Goal: Task Accomplishment & Management: Manage account settings

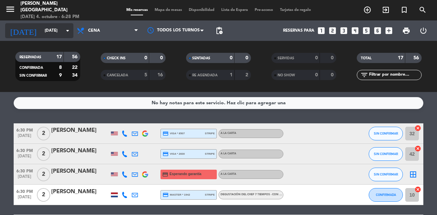
click at [41, 31] on input "[DATE]" at bounding box center [68, 31] width 54 height 12
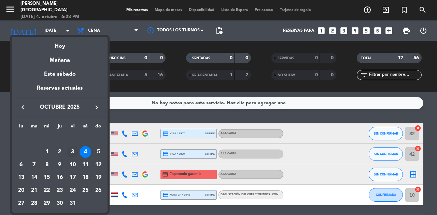
click at [72, 152] on div "3" at bounding box center [73, 152] width 12 height 12
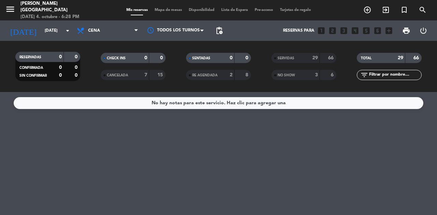
click at [296, 78] on div "NO SHOW" at bounding box center [288, 75] width 31 height 8
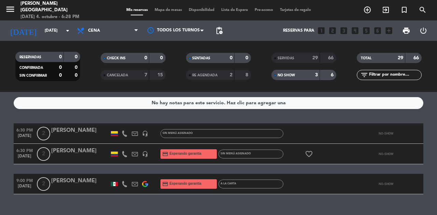
click at [125, 134] on icon at bounding box center [125, 134] width 6 height 6
click at [136, 133] on icon at bounding box center [135, 134] width 6 height 6
click at [133, 132] on icon at bounding box center [135, 134] width 6 height 6
click at [134, 133] on icon at bounding box center [135, 134] width 6 height 6
click at [136, 136] on icon at bounding box center [135, 134] width 6 height 6
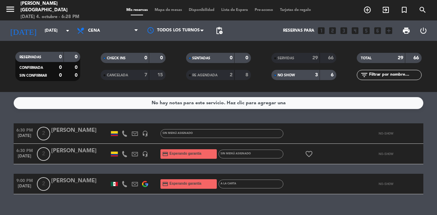
click at [134, 133] on icon at bounding box center [135, 134] width 6 height 6
click at [134, 134] on icon at bounding box center [135, 134] width 6 height 6
click at [125, 133] on icon at bounding box center [125, 134] width 6 height 6
click at [134, 134] on icon at bounding box center [135, 134] width 6 height 6
click at [134, 133] on icon at bounding box center [135, 134] width 6 height 6
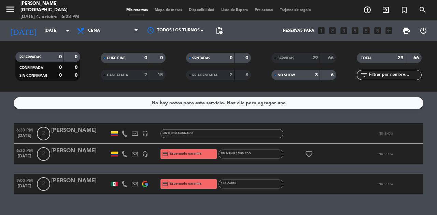
click at [134, 133] on icon at bounding box center [135, 134] width 6 height 6
click at [134, 134] on icon at bounding box center [135, 134] width 6 height 6
click at [134, 135] on icon at bounding box center [135, 134] width 6 height 6
click at [125, 134] on icon at bounding box center [125, 134] width 6 height 6
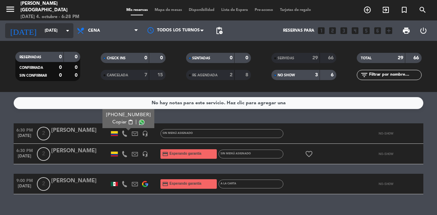
click at [50, 33] on input "[DATE]" at bounding box center [68, 31] width 54 height 12
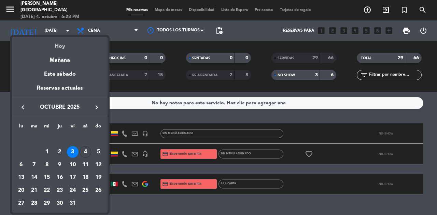
click at [63, 50] on div "Hoy" at bounding box center [60, 44] width 96 height 14
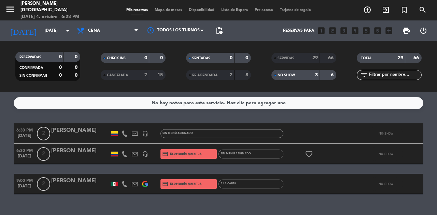
type input "[DATE]"
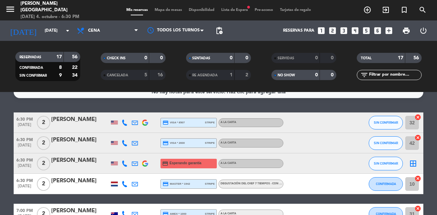
scroll to position [9, 0]
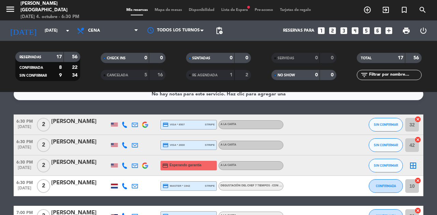
click at [380, 145] on span "SIN CONFIRMAR" at bounding box center [386, 145] width 24 height 4
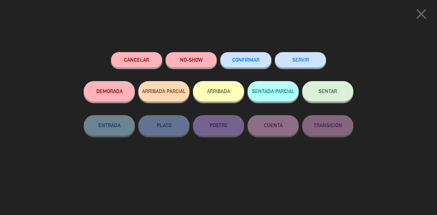
click at [323, 94] on span "SENTAR" at bounding box center [327, 91] width 18 height 6
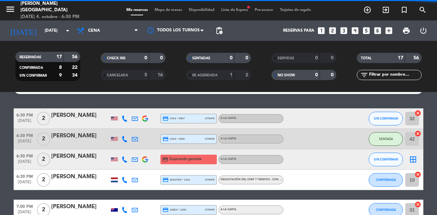
scroll to position [16, 0]
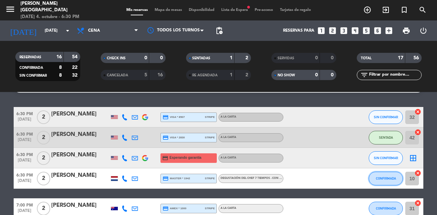
click at [379, 174] on button "CONFIRMADA" at bounding box center [386, 179] width 34 height 14
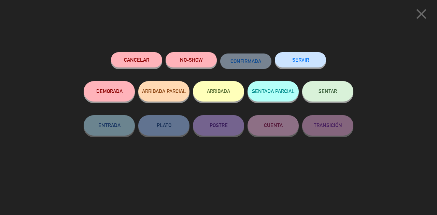
click at [333, 92] on span "SENTAR" at bounding box center [327, 91] width 18 height 6
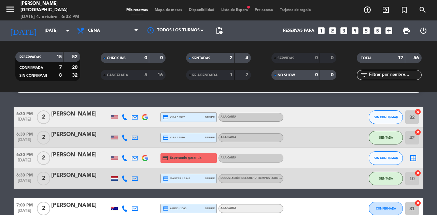
scroll to position [0, 0]
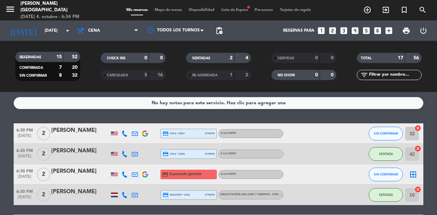
click at [173, 11] on span "Mapa de mesas" at bounding box center [168, 10] width 34 height 4
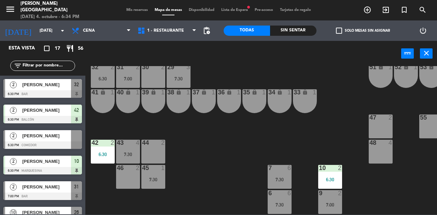
scroll to position [41, 0]
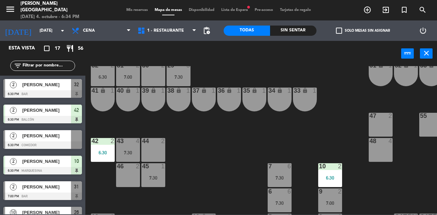
click at [157, 174] on div "45 1 7:30" at bounding box center [153, 175] width 24 height 24
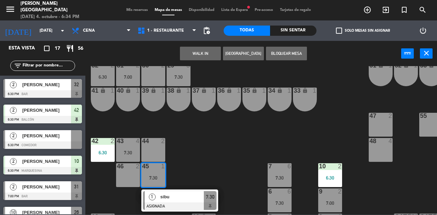
click at [106, 153] on div "6:30" at bounding box center [103, 153] width 24 height 5
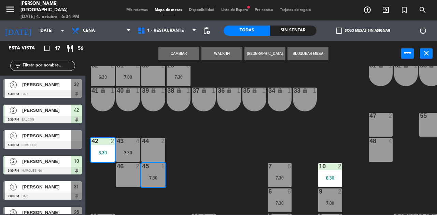
click at [186, 53] on button "Cambiar" at bounding box center [178, 54] width 41 height 14
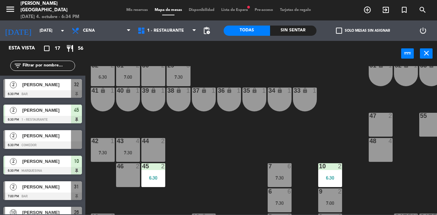
click at [133, 175] on div "46 2" at bounding box center [128, 175] width 24 height 24
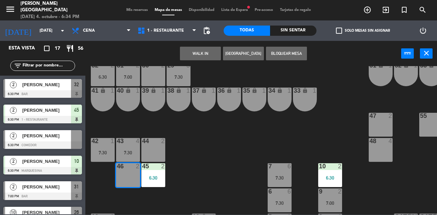
click at [212, 56] on button "WALK IN" at bounding box center [200, 54] width 41 height 14
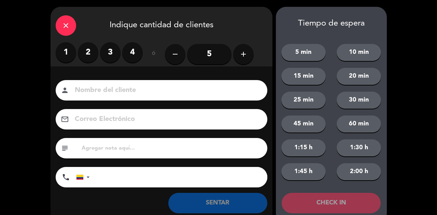
click at [94, 56] on label "2" at bounding box center [88, 52] width 20 height 20
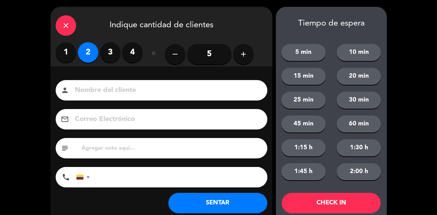
click at [125, 87] on input at bounding box center [166, 91] width 184 height 12
type input "SR EXT"
click at [222, 207] on button "SENTAR" at bounding box center [217, 203] width 99 height 20
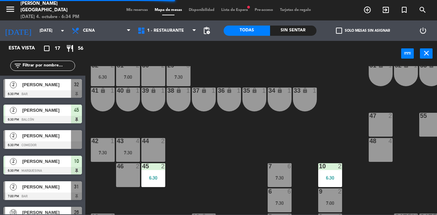
scroll to position [0, 0]
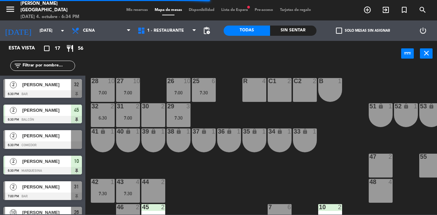
click at [130, 118] on div "7:00" at bounding box center [128, 118] width 24 height 5
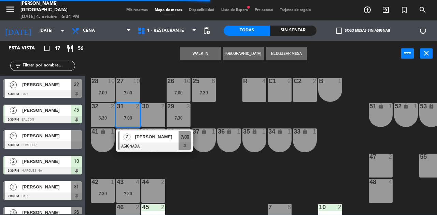
click at [158, 113] on div "30 2" at bounding box center [153, 115] width 24 height 24
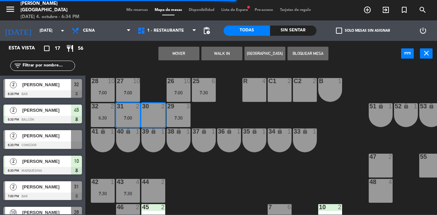
click at [180, 53] on button "Mover" at bounding box center [178, 54] width 41 height 14
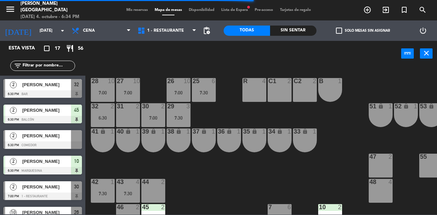
click at [135, 115] on div "31 2" at bounding box center [128, 115] width 24 height 24
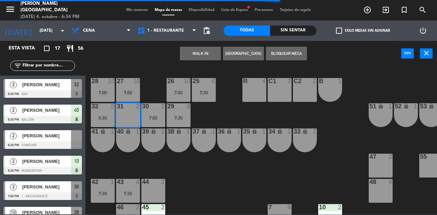
click at [154, 90] on div "25 6 7:30 26 10 7:00 27 10 7:00 28 10 7:00 R 4 C1 2 C2 2 B 1 29 3 7:30 30 2 7:0…" at bounding box center [263, 140] width 347 height 149
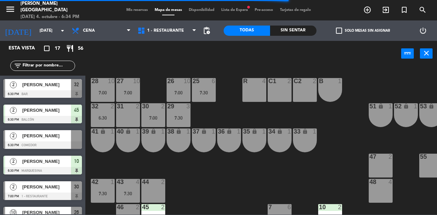
click at [98, 113] on div "32 2 6:30" at bounding box center [103, 115] width 24 height 24
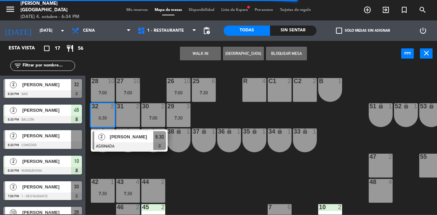
click at [130, 113] on div "31 2" at bounding box center [128, 115] width 24 height 24
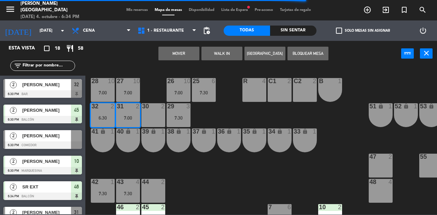
click at [174, 55] on button "Mover" at bounding box center [178, 54] width 41 height 14
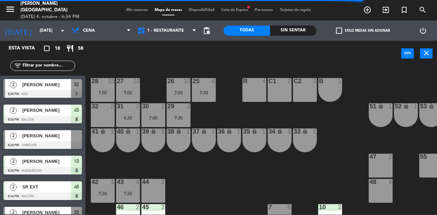
click at [104, 113] on div "32 2" at bounding box center [103, 115] width 24 height 24
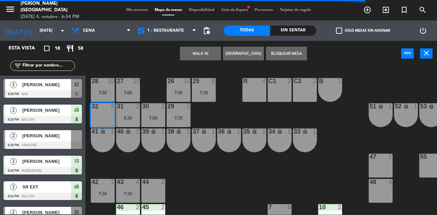
click at [192, 59] on button "WALK IN" at bounding box center [200, 54] width 41 height 14
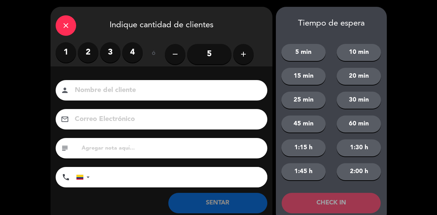
click at [91, 58] on label "2" at bounding box center [88, 52] width 20 height 20
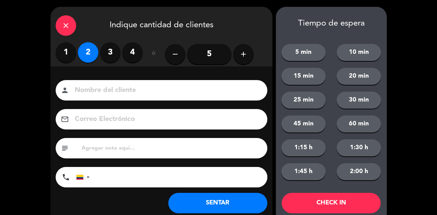
click at [122, 87] on input at bounding box center [166, 91] width 184 height 12
type input "SR LOC"
click at [210, 208] on button "SENTAR" at bounding box center [217, 203] width 99 height 20
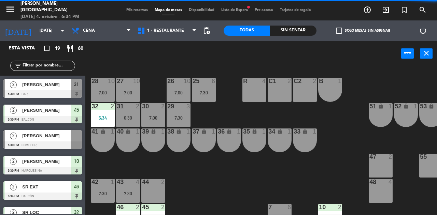
click at [132, 10] on span "Mis reservas" at bounding box center [137, 10] width 28 height 4
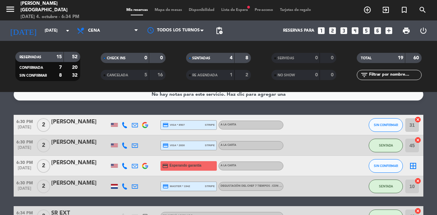
scroll to position [10, 0]
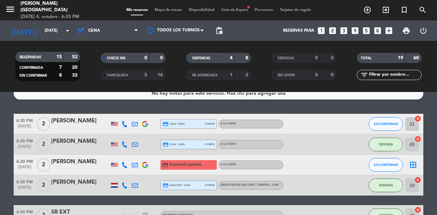
click at [387, 124] on span "SIN CONFIRMAR" at bounding box center [386, 124] width 24 height 4
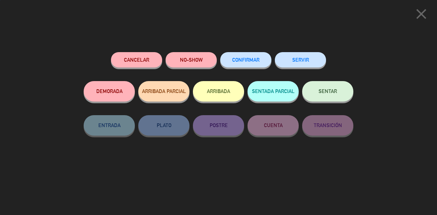
click at [311, 94] on button "SENTAR" at bounding box center [327, 91] width 51 height 20
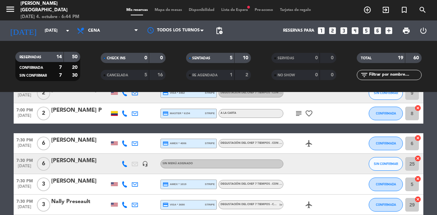
scroll to position [224, 0]
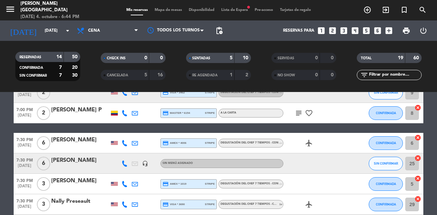
click at [417, 160] on icon "cancel" at bounding box center [417, 158] width 7 height 7
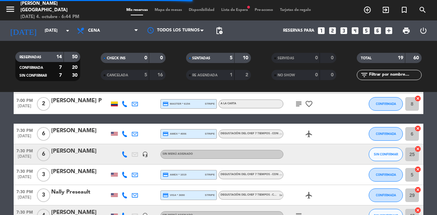
scroll to position [231, 0]
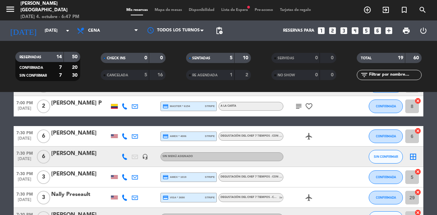
click at [159, 11] on span "Mapa de mesas" at bounding box center [168, 10] width 34 height 4
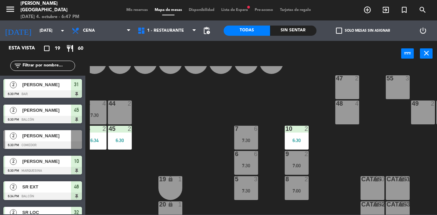
scroll to position [74, 33]
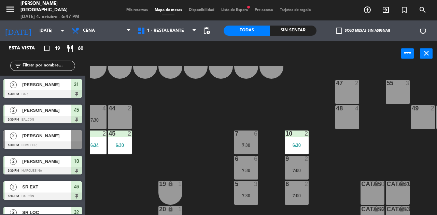
click at [348, 120] on div "48 4" at bounding box center [347, 117] width 24 height 24
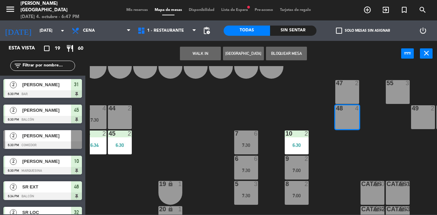
click at [213, 54] on button "WALK IN" at bounding box center [200, 54] width 41 height 14
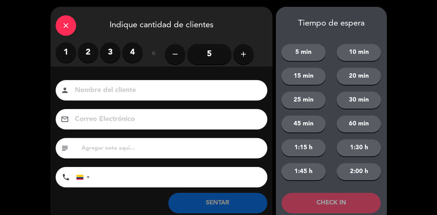
click at [90, 63] on div "1 2 3 4" at bounding box center [99, 52] width 87 height 20
click at [80, 59] on div "1 2 3 4" at bounding box center [99, 52] width 87 height 20
click at [92, 52] on label "2" at bounding box center [88, 52] width 20 height 20
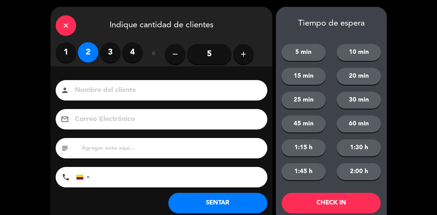
click at [115, 88] on input at bounding box center [166, 91] width 184 height 12
type input "SR EXT"
click at [200, 201] on button "SENTAR" at bounding box center [217, 203] width 99 height 20
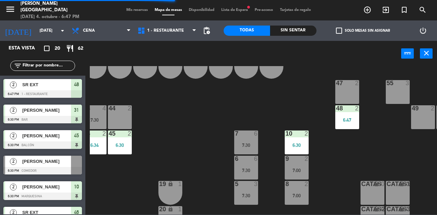
click at [130, 8] on span "Mis reservas" at bounding box center [137, 10] width 28 height 4
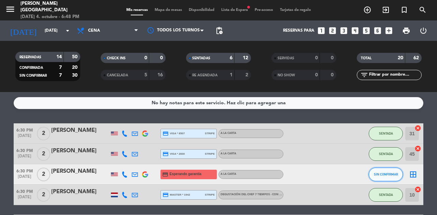
click at [381, 174] on span "SIN CONFIRMAR" at bounding box center [386, 175] width 24 height 4
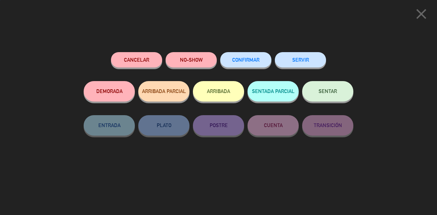
click at [201, 59] on button "NO-SHOW" at bounding box center [191, 59] width 51 height 15
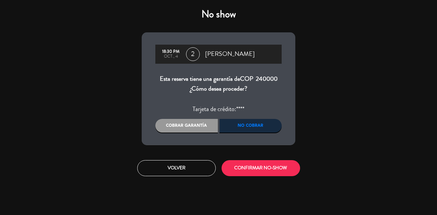
click at [253, 173] on button "CONFIRMAR NO-SHOW" at bounding box center [261, 168] width 78 height 16
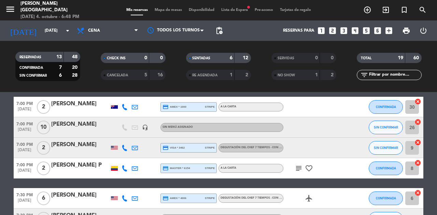
scroll to position [177, 0]
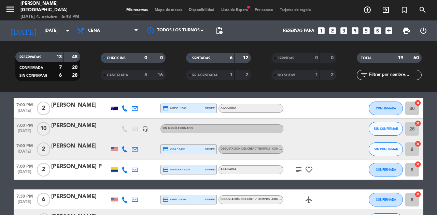
click at [170, 9] on span "Mapa de mesas" at bounding box center [168, 10] width 34 height 4
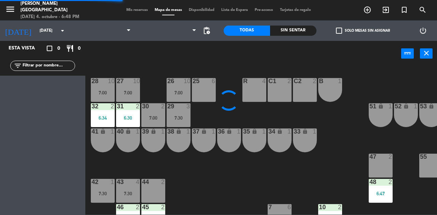
click at [133, 8] on span "Mis reservas" at bounding box center [137, 10] width 28 height 4
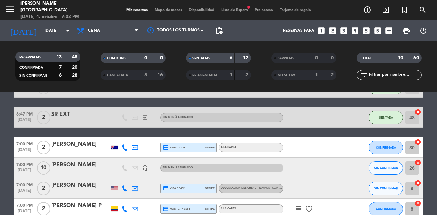
scroll to position [138, 0]
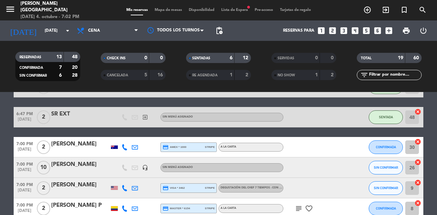
click at [11, 3] on span "menu" at bounding box center [12, 10] width 15 height 16
click at [10, 10] on icon "menu" at bounding box center [10, 9] width 10 height 10
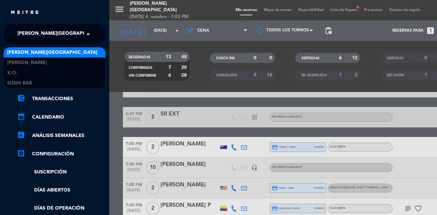
click at [59, 35] on span "[PERSON_NAME][GEOGRAPHIC_DATA]" at bounding box center [62, 34] width 90 height 14
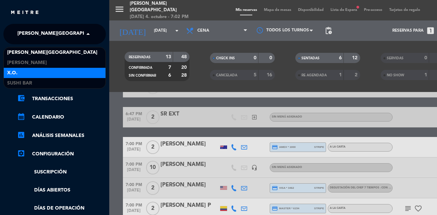
click at [29, 69] on div "X.O." at bounding box center [55, 73] width 102 height 10
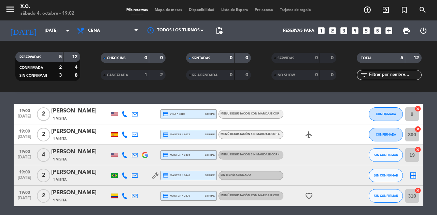
scroll to position [44, 0]
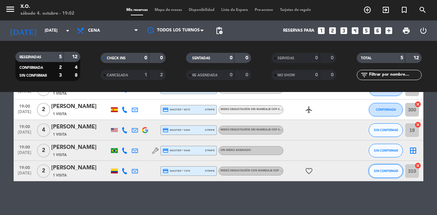
click at [391, 173] on button "SIN CONFIRMAR" at bounding box center [386, 172] width 34 height 14
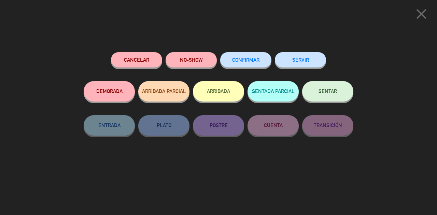
click at [144, 59] on button "Cancelar" at bounding box center [136, 59] width 51 height 15
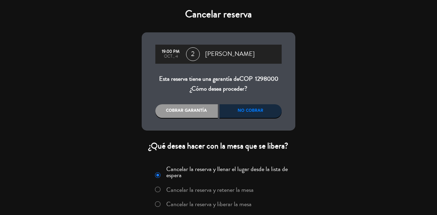
scroll to position [25, 0]
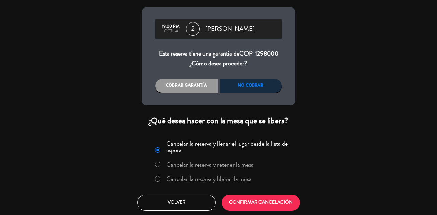
click at [211, 178] on label "Cancelar la reserva y liberar la mesa" at bounding box center [208, 179] width 85 height 6
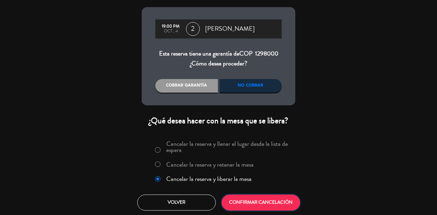
click at [246, 196] on button "CONFIRMAR CANCELACIÓN" at bounding box center [261, 203] width 78 height 16
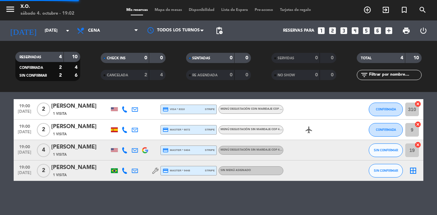
scroll to position [24, 0]
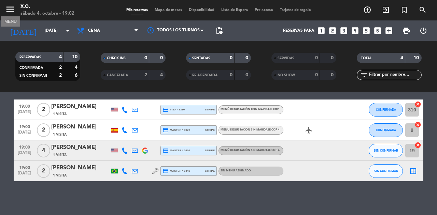
click at [6, 8] on icon "menu" at bounding box center [10, 9] width 10 height 10
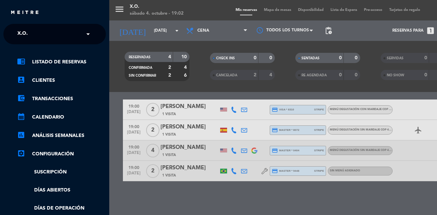
click at [65, 28] on input "text" at bounding box center [55, 34] width 83 height 15
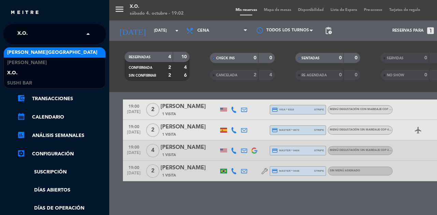
click at [53, 49] on span "[PERSON_NAME][GEOGRAPHIC_DATA]" at bounding box center [52, 53] width 90 height 8
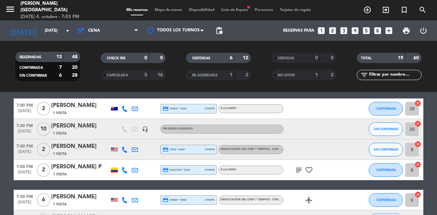
scroll to position [177, 0]
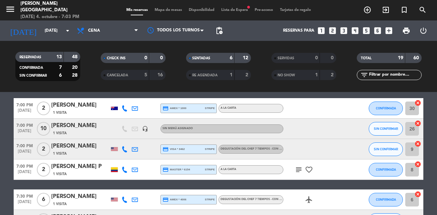
click at [386, 155] on button "SIN CONFIRMAR" at bounding box center [386, 150] width 34 height 14
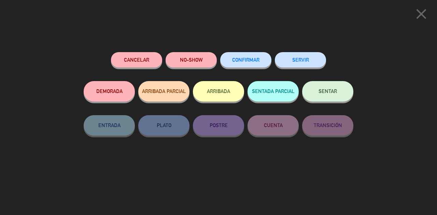
click at [333, 92] on span "SENTAR" at bounding box center [327, 91] width 18 height 6
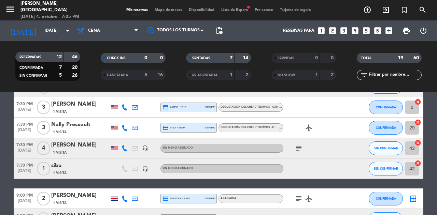
scroll to position [298, 0]
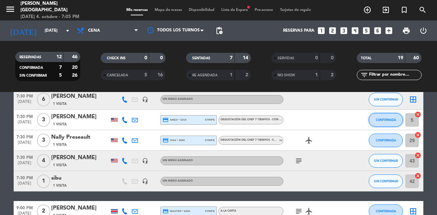
click at [386, 123] on button "CONFIRMADA" at bounding box center [386, 120] width 34 height 14
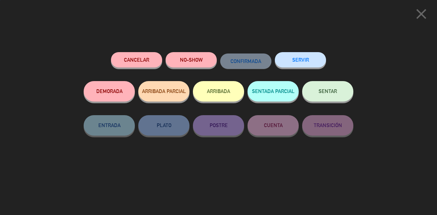
click at [334, 91] on span "SENTAR" at bounding box center [327, 91] width 18 height 6
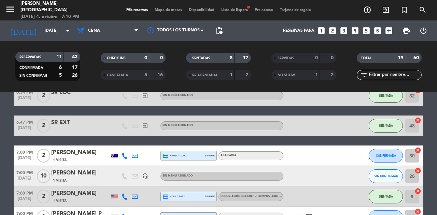
scroll to position [133, 0]
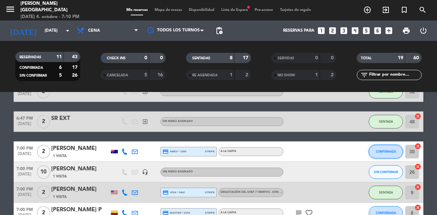
click at [380, 154] on button "CONFIRMADA" at bounding box center [386, 152] width 34 height 14
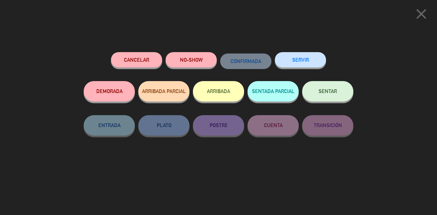
click at [331, 100] on button "SENTAR" at bounding box center [327, 91] width 51 height 20
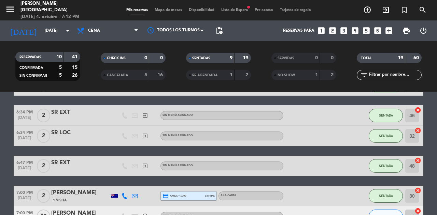
scroll to position [0, 0]
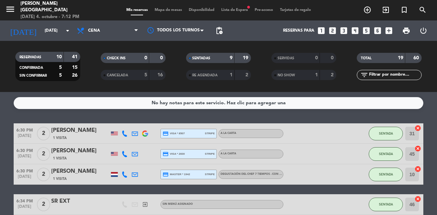
click at [240, 8] on span "Lista de Espera fiber_manual_record" at bounding box center [234, 10] width 33 height 4
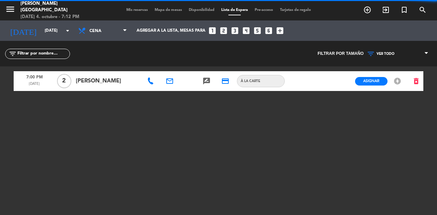
click at [133, 11] on span "Mis reservas" at bounding box center [137, 10] width 28 height 4
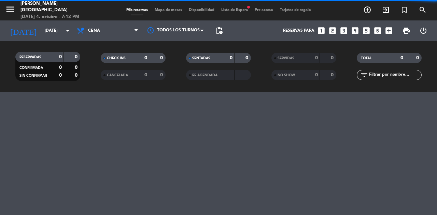
click at [166, 9] on span "Mapa de mesas" at bounding box center [168, 10] width 34 height 4
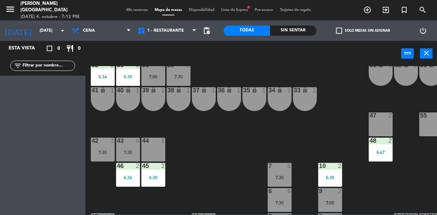
scroll to position [42, 0]
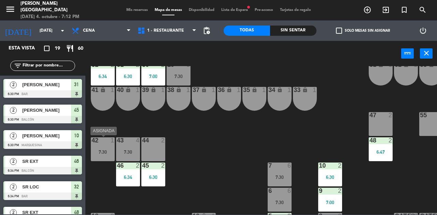
click at [103, 151] on div "7:30" at bounding box center [103, 152] width 24 height 5
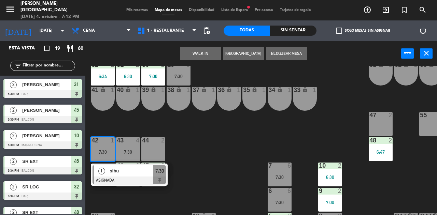
scroll to position [42, 62]
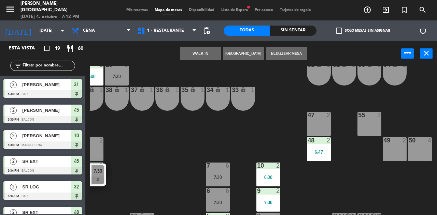
click at [390, 152] on div "49 2" at bounding box center [395, 150] width 24 height 24
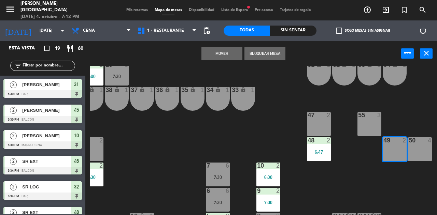
click at [227, 52] on button "Mover" at bounding box center [221, 54] width 41 height 14
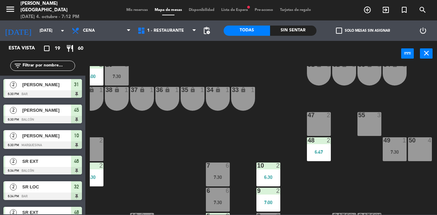
scroll to position [42, 0]
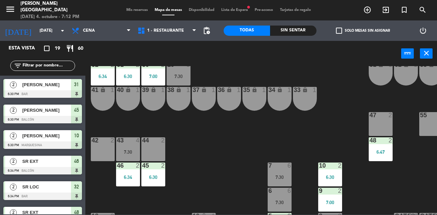
click at [103, 144] on div "42 2" at bounding box center [103, 150] width 24 height 24
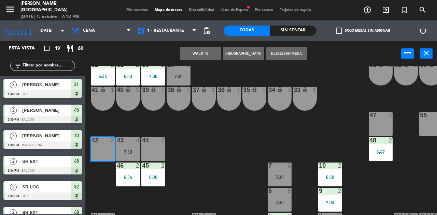
click at [202, 55] on button "WALK IN" at bounding box center [200, 54] width 41 height 14
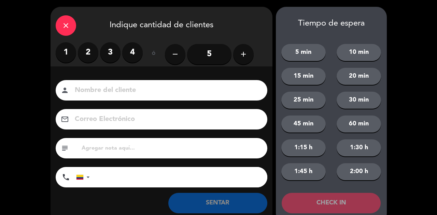
click at [89, 56] on label "2" at bounding box center [88, 52] width 20 height 20
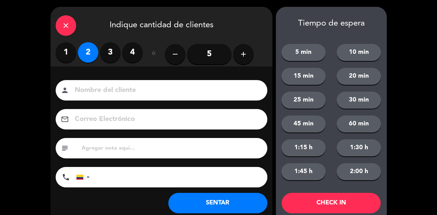
click at [126, 91] on input at bounding box center [166, 91] width 184 height 12
type input "SR LOC"
click at [227, 210] on button "SENTAR" at bounding box center [217, 203] width 99 height 20
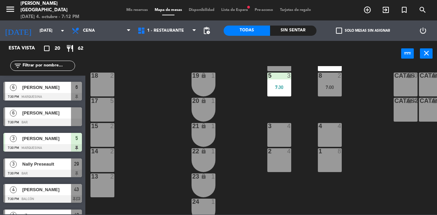
scroll to position [0, 0]
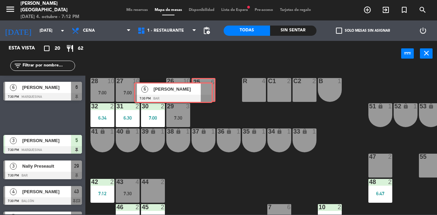
drag, startPoint x: 78, startPoint y: 117, endPoint x: 206, endPoint y: 93, distance: 131.0
click at [206, 93] on div "Esta vista crop_square 20 restaurant 62 filter_list 2 [PERSON_NAME] 6:30 PM Bar…" at bounding box center [218, 128] width 437 height 174
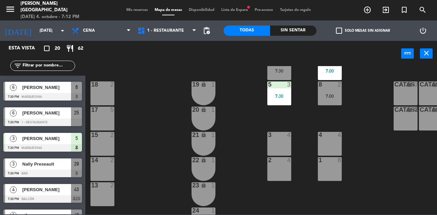
scroll to position [373, 0]
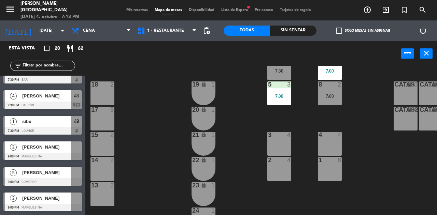
click at [135, 11] on span "Mis reservas" at bounding box center [137, 10] width 28 height 4
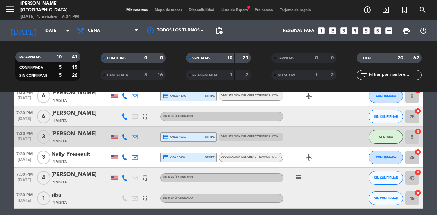
scroll to position [310, 0]
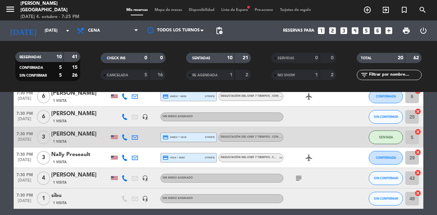
click at [163, 7] on div "Mis reservas Mapa de mesas Disponibilidad Lista de Espera fiber_manual_record P…" at bounding box center [218, 10] width 191 height 6
click at [165, 9] on span "Mapa de mesas" at bounding box center [168, 10] width 34 height 4
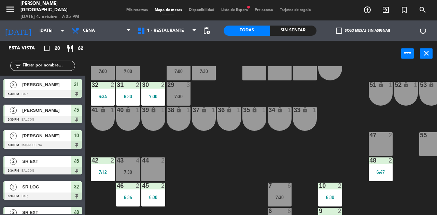
scroll to position [22, 62]
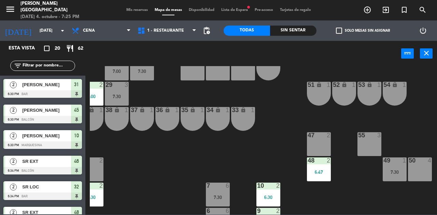
click at [417, 168] on div "50 4" at bounding box center [420, 170] width 24 height 24
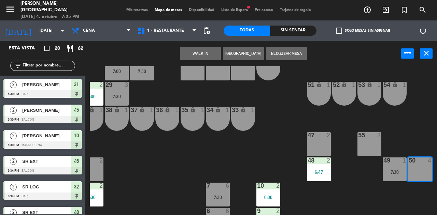
click at [198, 52] on button "WALK IN" at bounding box center [200, 54] width 41 height 14
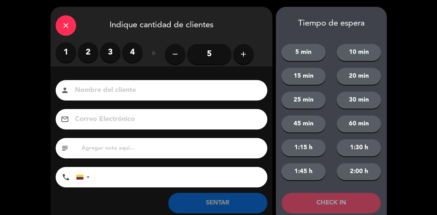
click at [89, 52] on label "2" at bounding box center [88, 52] width 20 height 20
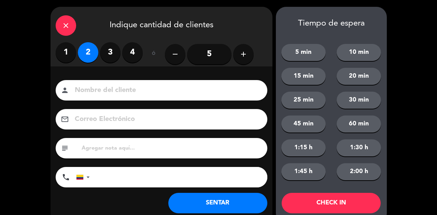
click at [126, 87] on input at bounding box center [166, 91] width 184 height 12
type input "SR EXT"
click at [218, 212] on button "SENTAR" at bounding box center [217, 203] width 99 height 20
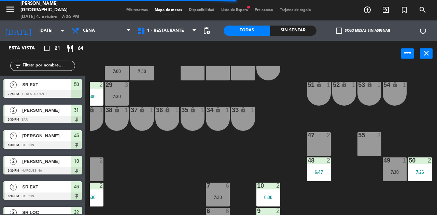
click at [130, 11] on span "Mis reservas" at bounding box center [137, 10] width 28 height 4
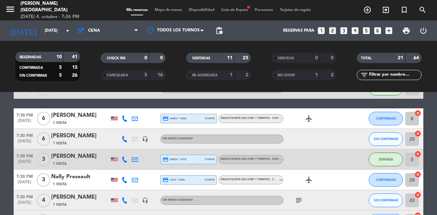
scroll to position [319, 0]
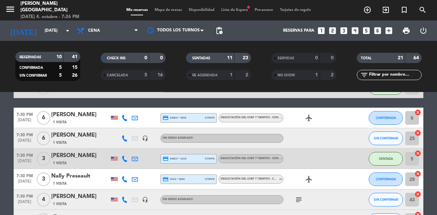
click at [280, 181] on span "1" at bounding box center [279, 179] width 1 height 4
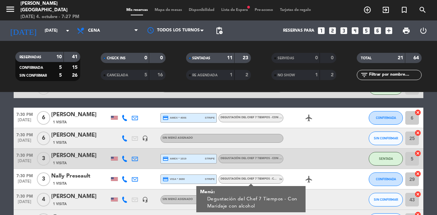
scroll to position [337, 0]
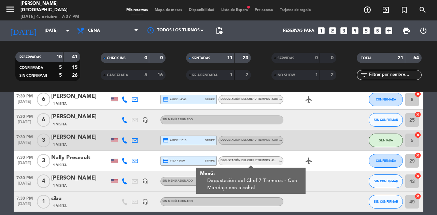
click at [76, 158] on div "Nally Preseault" at bounding box center [80, 158] width 58 height 9
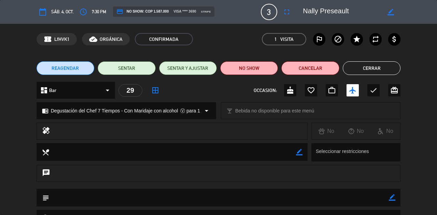
click at [206, 108] on icon "arrow_drop_down" at bounding box center [206, 111] width 8 height 8
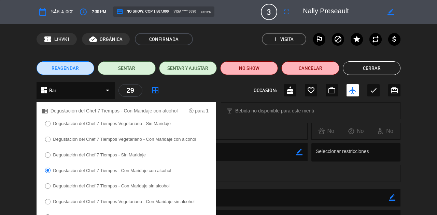
scroll to position [114, 0]
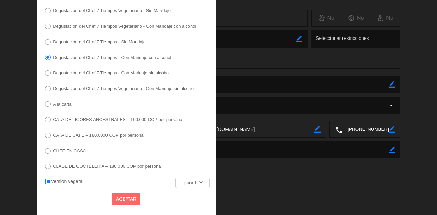
click at [126, 200] on button "Aceptar" at bounding box center [126, 200] width 28 height 12
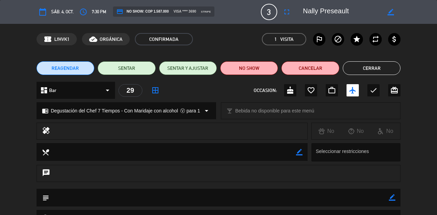
scroll to position [0, 0]
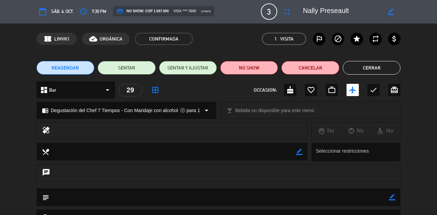
click at [365, 68] on button "Cerrar" at bounding box center [372, 68] width 58 height 14
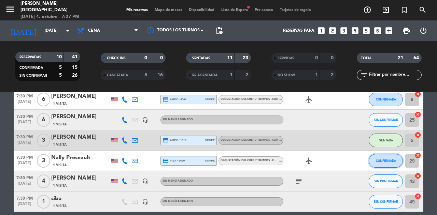
click at [386, 160] on span "CONFIRMADA" at bounding box center [386, 161] width 20 height 4
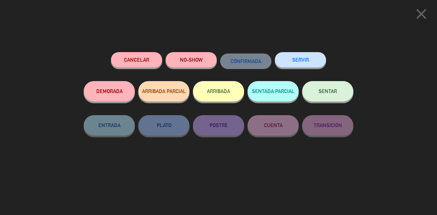
click at [328, 98] on button "SENTAR" at bounding box center [327, 91] width 51 height 20
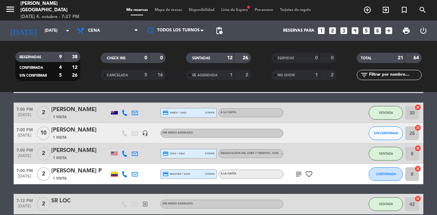
scroll to position [175, 0]
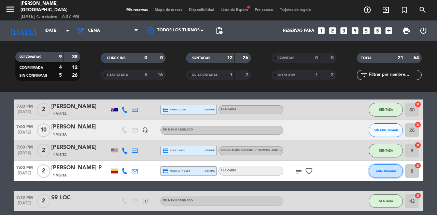
click at [388, 171] on span "CONFIRMADA" at bounding box center [386, 171] width 20 height 4
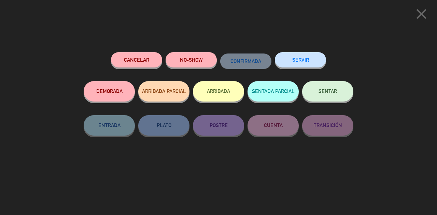
click at [339, 93] on button "SENTAR" at bounding box center [327, 91] width 51 height 20
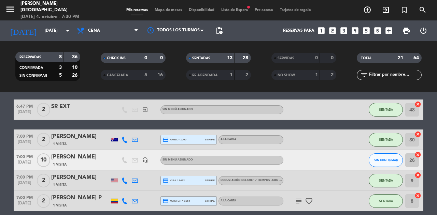
scroll to position [98, 0]
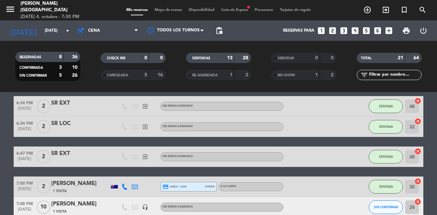
click at [78, 205] on div "[PERSON_NAME]" at bounding box center [80, 204] width 58 height 9
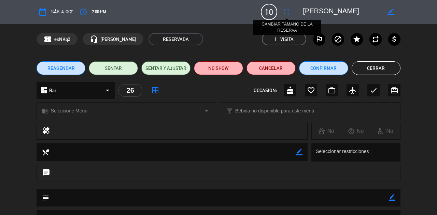
click at [289, 14] on icon "fullscreen" at bounding box center [287, 12] width 8 height 8
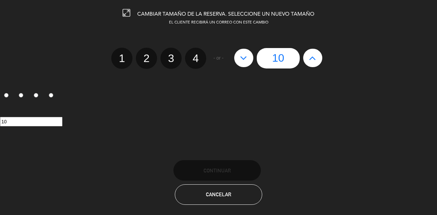
click at [246, 58] on icon at bounding box center [243, 58] width 7 height 11
type input "9"
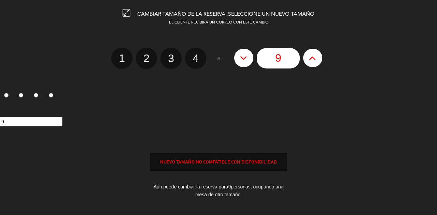
click at [246, 58] on icon at bounding box center [243, 58] width 7 height 11
type input "8"
click at [246, 58] on icon at bounding box center [243, 58] width 7 height 11
type input "7"
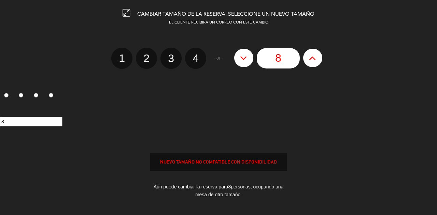
type input "7"
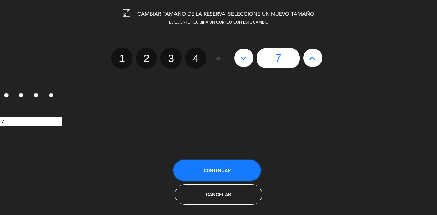
click at [210, 166] on button "Continuar" at bounding box center [216, 170] width 87 height 20
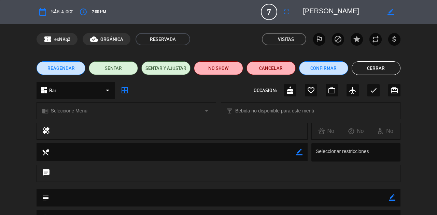
click at [388, 68] on button "Cerrar" at bounding box center [376, 68] width 49 height 14
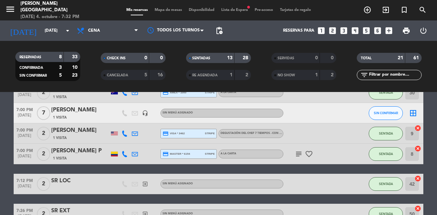
scroll to position [193, 0]
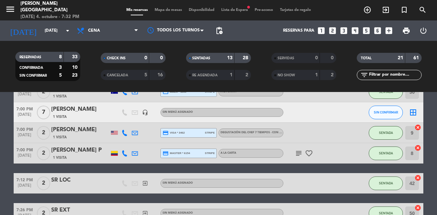
click at [165, 10] on span "Mapa de mesas" at bounding box center [168, 10] width 34 height 4
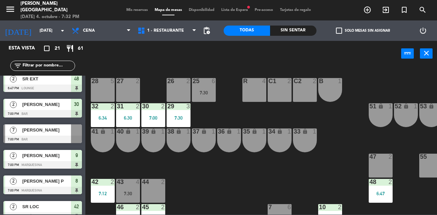
click at [73, 131] on div at bounding box center [76, 130] width 11 height 11
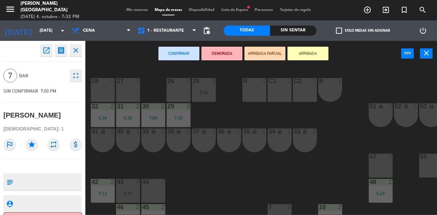
click at [98, 93] on div "28 5" at bounding box center [103, 90] width 24 height 24
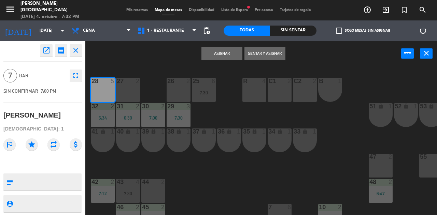
click at [128, 91] on div "27 2" at bounding box center [128, 90] width 24 height 24
click at [233, 49] on button "Asignar" at bounding box center [221, 54] width 41 height 14
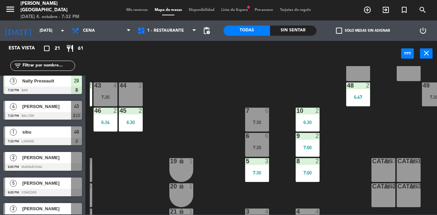
scroll to position [96, 23]
click at [304, 146] on div "7:00" at bounding box center [308, 148] width 24 height 5
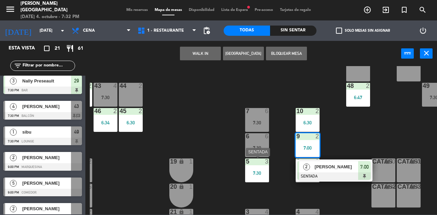
click at [258, 170] on div "5 3 7:30" at bounding box center [257, 171] width 24 height 24
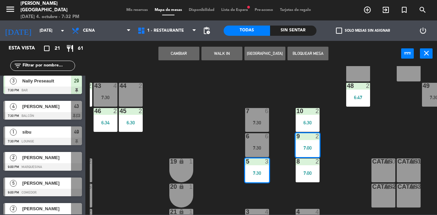
click at [349, 133] on div "25 6 7:30 26 2 27 7 7:00 28 7 7:00 R 4 C1 2 C2 2 B 1 29 3 7:30 30 2 7:00 31 2 6…" at bounding box center [263, 140] width 347 height 149
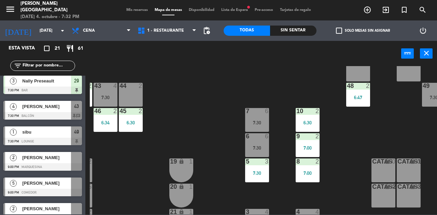
click at [309, 143] on div "9 2 7:00" at bounding box center [308, 145] width 24 height 24
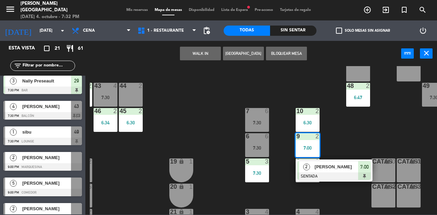
click at [305, 170] on span "2" at bounding box center [306, 167] width 7 height 7
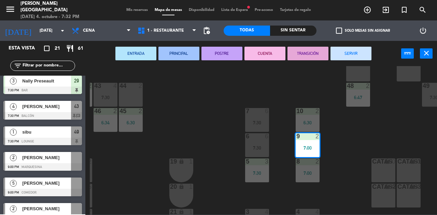
click at [305, 170] on div "8 2 7:00" at bounding box center [308, 171] width 24 height 24
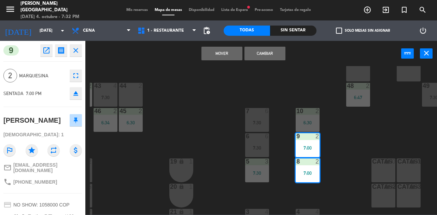
click at [262, 53] on button "Cambiar" at bounding box center [264, 54] width 41 height 14
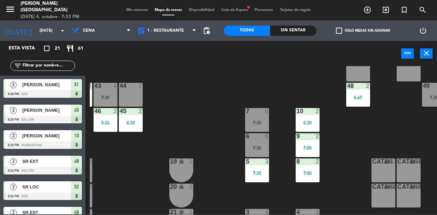
click at [256, 176] on div "7:30" at bounding box center [257, 173] width 24 height 5
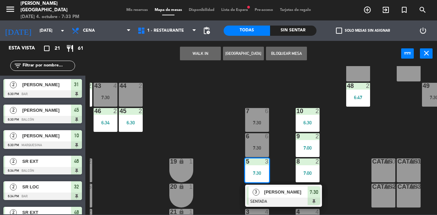
click at [337, 146] on div "25 6 7:30 26 2 27 7 7:00 28 7 7:00 R 4 C1 2 C2 2 B 1 29 3 7:30 30 2 7:00 31 2 6…" at bounding box center [263, 140] width 347 height 149
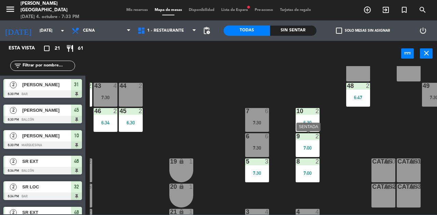
click at [313, 146] on div "7:00" at bounding box center [308, 148] width 24 height 5
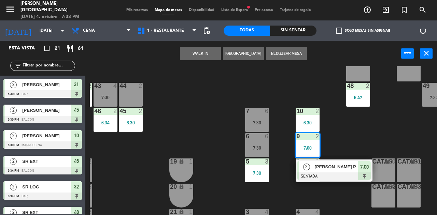
click at [341, 138] on div "25 6 7:30 26 2 27 7 7:00 28 7 7:00 R 4 C1 2 C2 2 B 1 29 3 7:30 30 2 7:00 31 2 6…" at bounding box center [263, 140] width 347 height 149
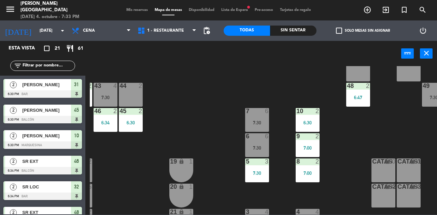
click at [131, 11] on span "Mis reservas" at bounding box center [137, 10] width 28 height 4
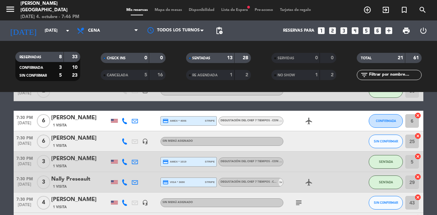
scroll to position [315, 0]
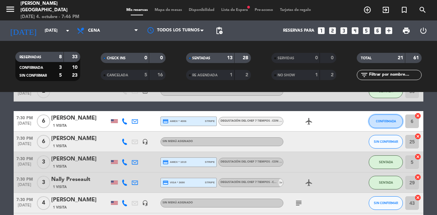
click at [375, 118] on button "CONFIRMADA" at bounding box center [386, 122] width 34 height 14
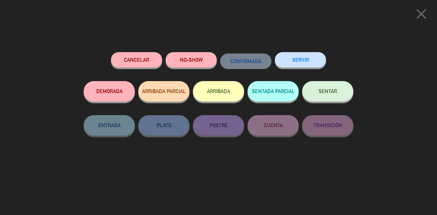
click at [336, 94] on span "SENTAR" at bounding box center [327, 91] width 18 height 6
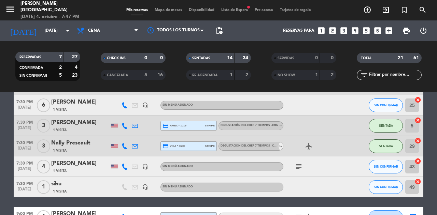
scroll to position [352, 0]
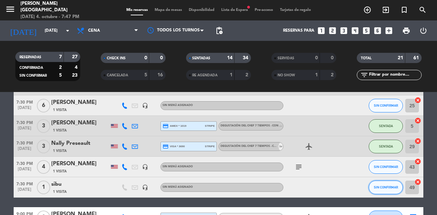
click at [382, 187] on span "SIN CONFIRMAR" at bounding box center [386, 188] width 24 height 4
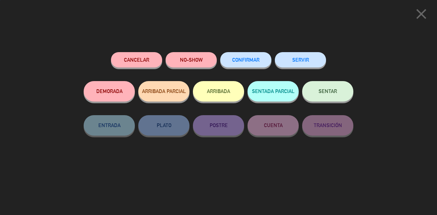
click at [324, 96] on button "SENTAR" at bounding box center [327, 91] width 51 height 20
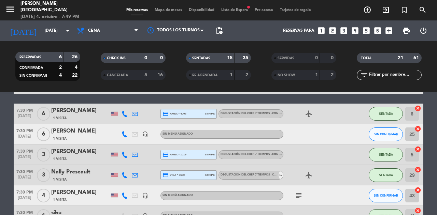
scroll to position [322, 0]
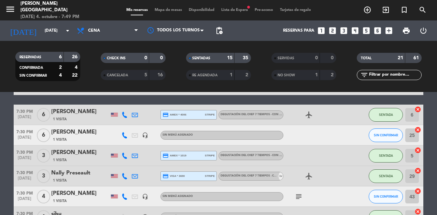
click at [144, 135] on icon "headset_mic" at bounding box center [145, 135] width 6 height 6
click at [124, 137] on icon at bounding box center [125, 135] width 6 height 6
click at [129, 124] on span "content_paste" at bounding box center [131, 124] width 5 height 5
click at [163, 10] on span "Mapa de mesas" at bounding box center [168, 10] width 34 height 4
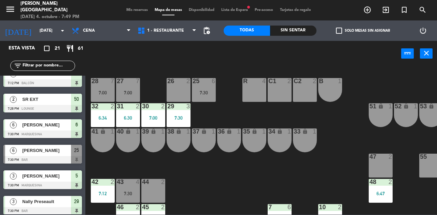
scroll to position [267, 0]
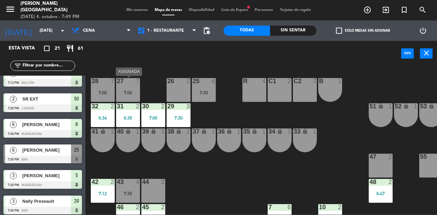
click at [128, 95] on div "7:00" at bounding box center [128, 92] width 24 height 5
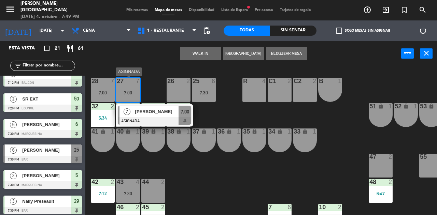
click at [157, 112] on span "[PERSON_NAME]" at bounding box center [157, 111] width 44 height 7
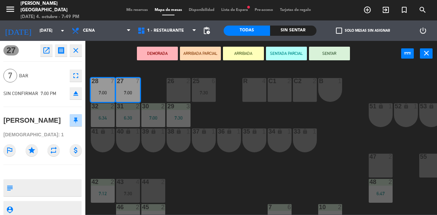
click at [320, 49] on button "SENTAR" at bounding box center [329, 54] width 41 height 14
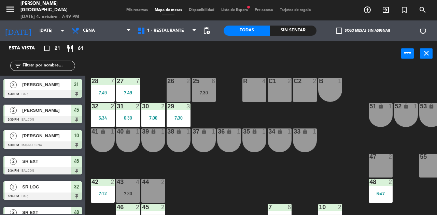
scroll to position [0, 0]
click at [212, 93] on div "7:30" at bounding box center [204, 92] width 24 height 5
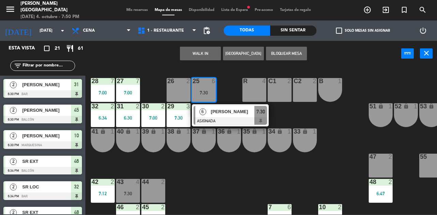
click at [134, 8] on span "Mis reservas" at bounding box center [137, 10] width 28 height 4
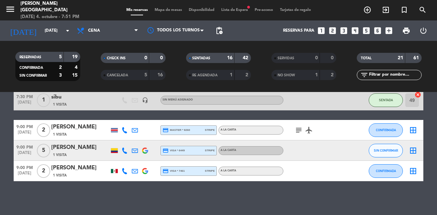
scroll to position [439, 0]
click at [89, 149] on div "[PERSON_NAME]" at bounding box center [80, 147] width 58 height 9
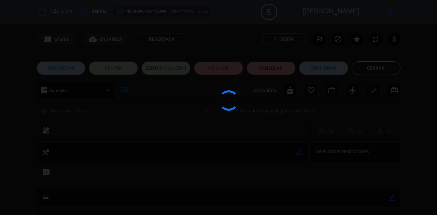
click at [288, 11] on edit-booking-info-modal "calendar_today sáb. 4, oct. access_time 9:00 PM credit_card NO SHOW: COP 480.00…" at bounding box center [218, 107] width 437 height 215
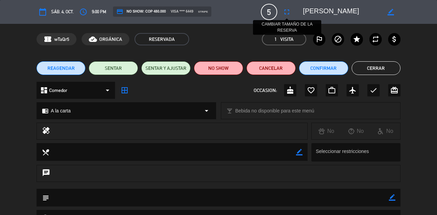
click at [288, 11] on icon "fullscreen" at bounding box center [287, 12] width 8 height 8
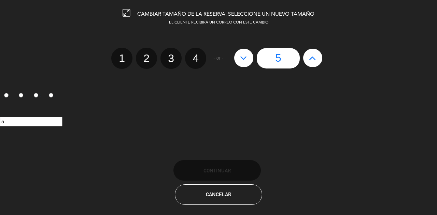
click at [311, 59] on icon at bounding box center [312, 58] width 7 height 11
type input "6"
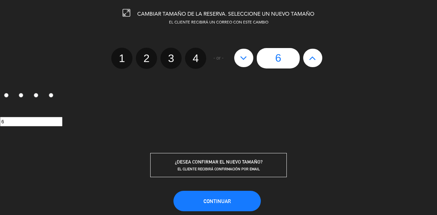
scroll to position [0, 0]
click at [210, 195] on button "Continuar" at bounding box center [216, 201] width 87 height 20
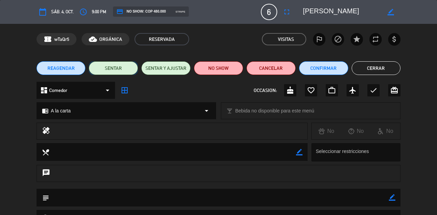
click at [123, 71] on button "SENTAR" at bounding box center [113, 68] width 49 height 14
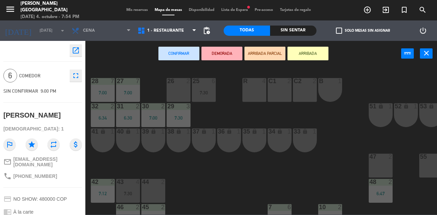
click at [130, 8] on div "Mis reservas Mapa de mesas Disponibilidad Lista de Espera fiber_manual_record P…" at bounding box center [218, 10] width 191 height 6
click at [135, 9] on span "Mis reservas" at bounding box center [137, 10] width 28 height 4
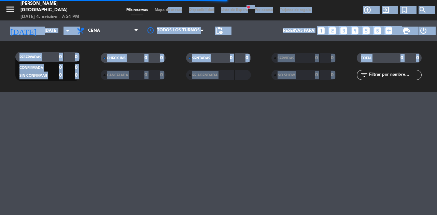
drag, startPoint x: 163, startPoint y: 9, endPoint x: 129, endPoint y: 129, distance: 124.5
click at [129, 129] on div "menu [PERSON_NAME] [GEOGRAPHIC_DATA] [DATE] 4. octubre - 7:54 PM Mis reservas M…" at bounding box center [218, 107] width 437 height 215
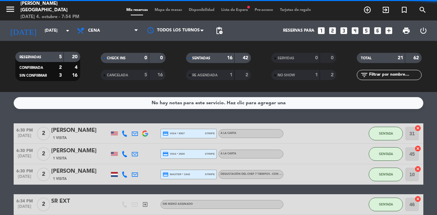
click at [204, 92] on div "No hay notas para este servicio. Haz clic para agregar una 6:30 PM [DATE] 2 [PE…" at bounding box center [218, 153] width 437 height 123
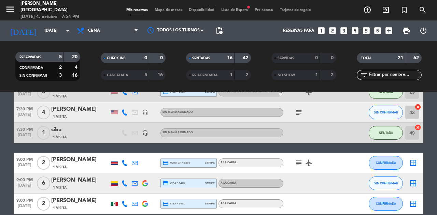
scroll to position [439, 0]
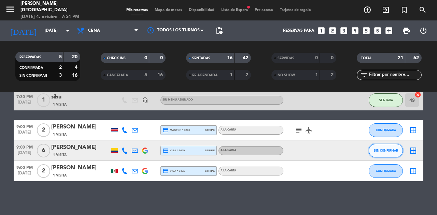
click at [386, 153] on button "SIN CONFIRMAR" at bounding box center [386, 151] width 34 height 14
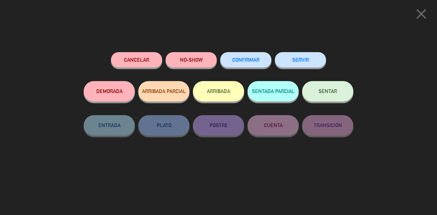
click at [245, 173] on div "Cancelar NO-SHOW CONFIRMAR SERVIR DEMORADA ARRIBADA PARCIAL ARRIBADA SENTADA PA…" at bounding box center [218, 131] width 279 height 168
click at [419, 17] on icon "close" at bounding box center [421, 13] width 17 height 17
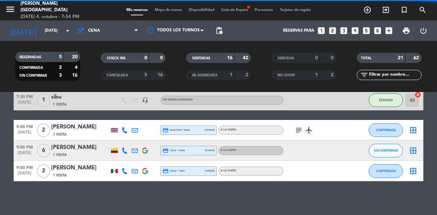
click at [69, 150] on div "[PERSON_NAME]" at bounding box center [80, 147] width 58 height 9
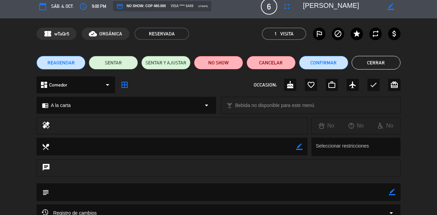
scroll to position [0, 0]
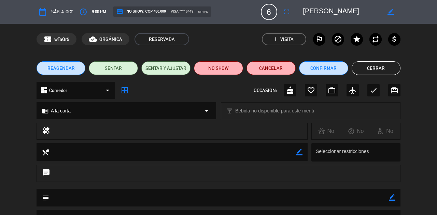
click at [369, 69] on button "Cerrar" at bounding box center [376, 68] width 49 height 14
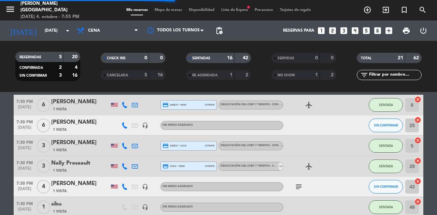
scroll to position [298, 0]
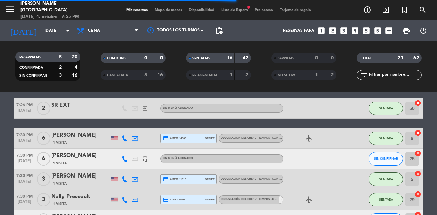
click at [80, 161] on div "1 Visita" at bounding box center [80, 163] width 58 height 6
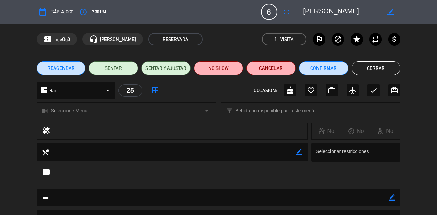
click at [58, 70] on span "REAGENDAR" at bounding box center [60, 68] width 27 height 7
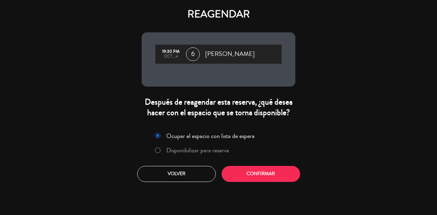
click at [190, 149] on label "Disponibilizar para reserva" at bounding box center [197, 150] width 63 height 6
click at [278, 172] on button "Confirmar" at bounding box center [261, 174] width 78 height 16
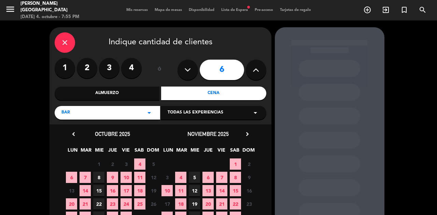
click at [139, 193] on span "18" at bounding box center [139, 190] width 11 height 11
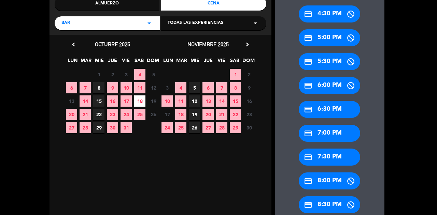
scroll to position [90, 0]
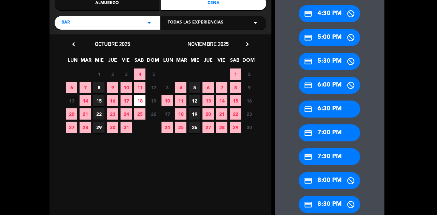
click at [331, 155] on div "credit_card 7:30 PM" at bounding box center [329, 156] width 61 height 17
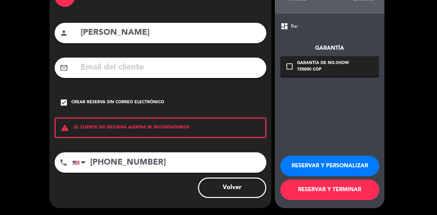
click at [325, 185] on button "RESERVAR Y TERMINAR" at bounding box center [329, 190] width 99 height 20
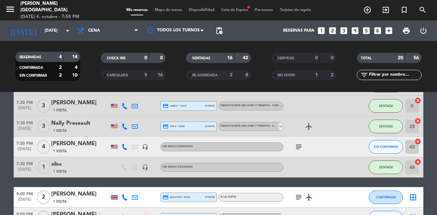
scroll to position [351, 0]
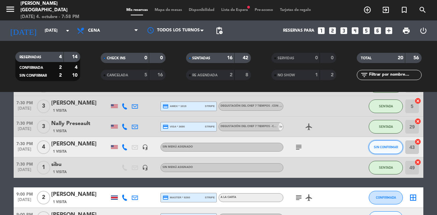
click at [374, 144] on button "SIN CONFIRMAR" at bounding box center [386, 148] width 34 height 14
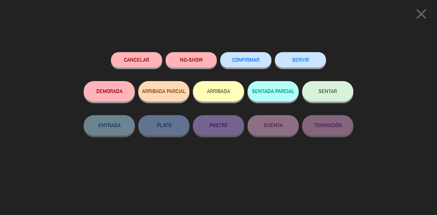
click at [143, 65] on button "Cancelar" at bounding box center [136, 59] width 51 height 15
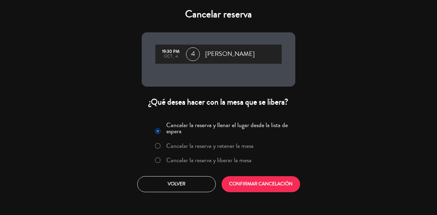
click at [235, 158] on label "Cancelar la reserva y liberar la mesa" at bounding box center [208, 160] width 85 height 6
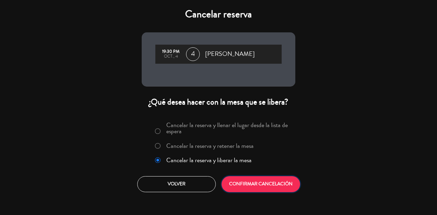
click at [259, 186] on button "CONFIRMAR CANCELACIÓN" at bounding box center [261, 184] width 78 height 16
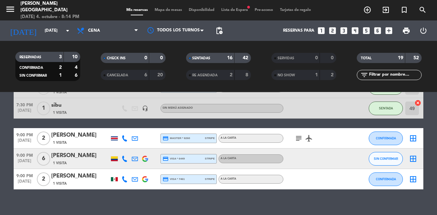
scroll to position [387, 0]
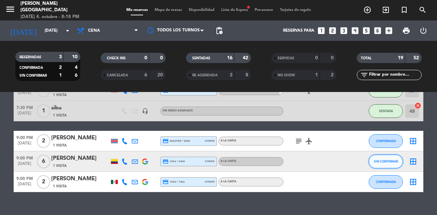
click at [382, 161] on span "SIN CONFIRMAR" at bounding box center [386, 162] width 24 height 4
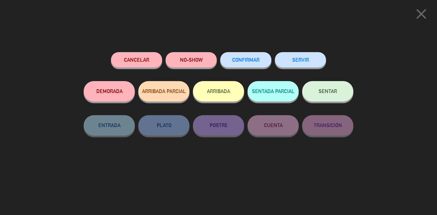
click at [324, 94] on span "SENTAR" at bounding box center [327, 91] width 18 height 6
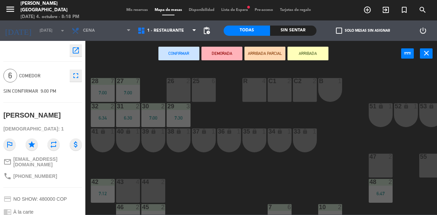
click at [211, 88] on div "25 6" at bounding box center [204, 90] width 24 height 24
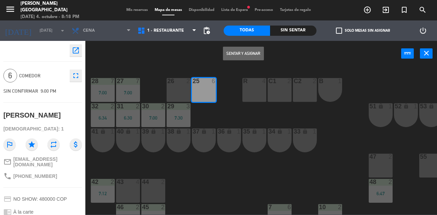
click at [250, 55] on button "Sentar y Asignar" at bounding box center [243, 54] width 41 height 14
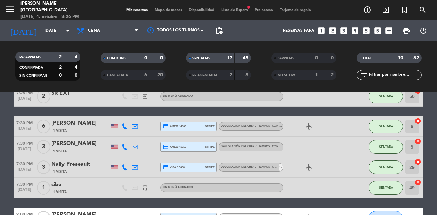
scroll to position [398, 0]
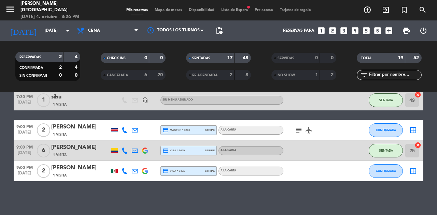
click at [159, 11] on span "Mapa de mesas" at bounding box center [168, 10] width 34 height 4
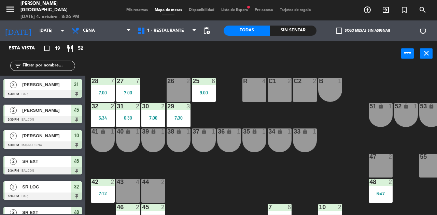
click at [127, 183] on div at bounding box center [128, 182] width 11 height 6
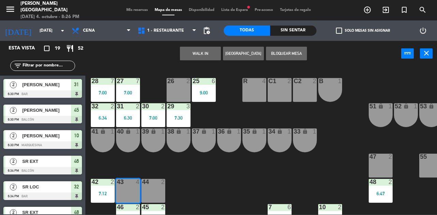
click at [202, 53] on button "WALK IN" at bounding box center [200, 54] width 41 height 14
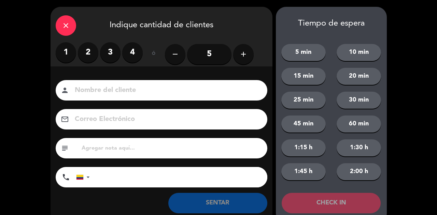
click at [132, 53] on label "4" at bounding box center [132, 52] width 20 height 20
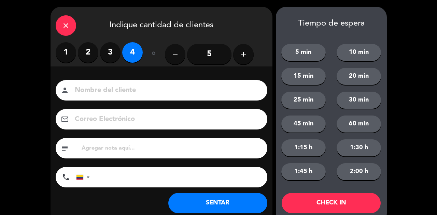
click at [139, 85] on input at bounding box center [166, 91] width 184 height 12
type input "SR LOC"
click at [229, 212] on button "SENTAR" at bounding box center [217, 203] width 99 height 20
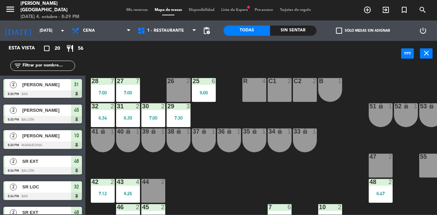
click at [136, 11] on span "Mis reservas" at bounding box center [137, 10] width 28 height 4
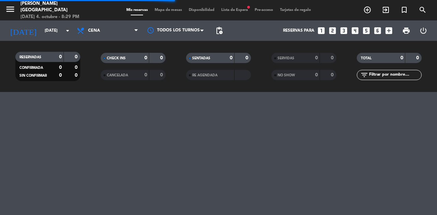
click at [170, 10] on span "Mapa de mesas" at bounding box center [168, 10] width 34 height 4
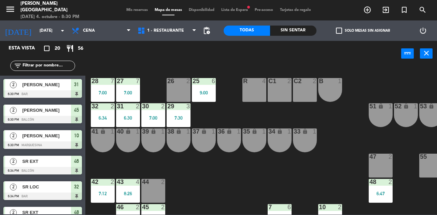
click at [101, 138] on div "41 lock 1" at bounding box center [103, 141] width 24 height 24
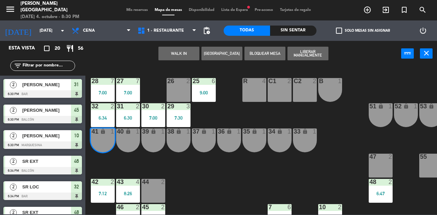
click at [128, 143] on div "40 lock 1" at bounding box center [128, 141] width 24 height 24
click at [167, 54] on button "WALK IN" at bounding box center [178, 54] width 41 height 14
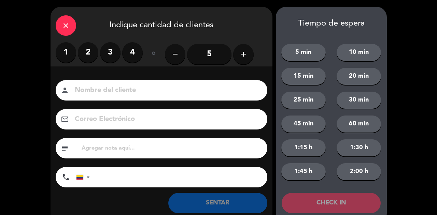
click at [90, 55] on label "2" at bounding box center [88, 52] width 20 height 20
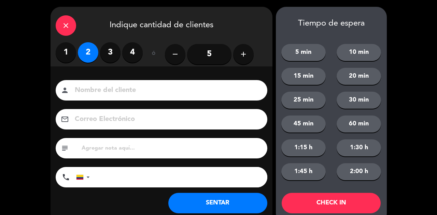
click at [112, 92] on input at bounding box center [166, 91] width 184 height 12
type input "SR LOC"
click at [235, 205] on button "SENTAR" at bounding box center [217, 203] width 99 height 20
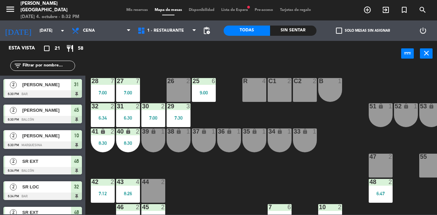
click at [130, 8] on span "Mis reservas" at bounding box center [137, 10] width 28 height 4
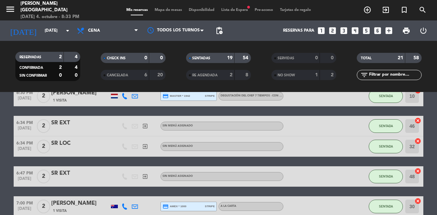
scroll to position [23, 0]
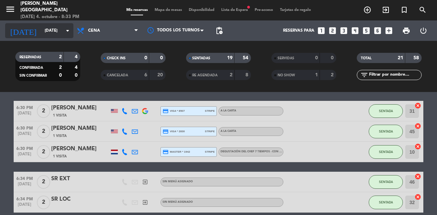
click at [49, 31] on input "[DATE]" at bounding box center [68, 31] width 54 height 12
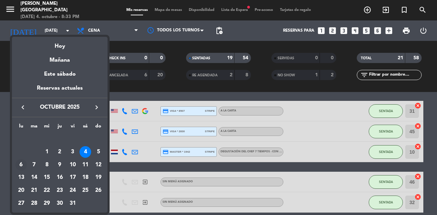
click at [18, 166] on div "6" at bounding box center [21, 165] width 12 height 12
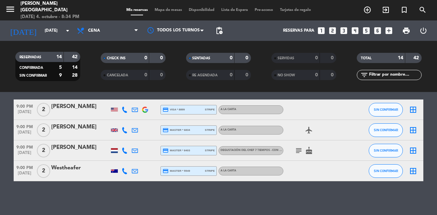
scroll to position [0, 0]
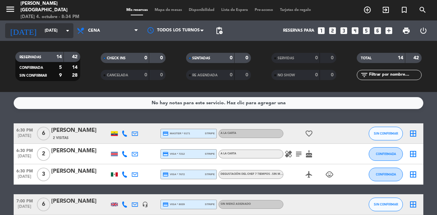
click at [53, 33] on input "[DATE]" at bounding box center [68, 31] width 54 height 12
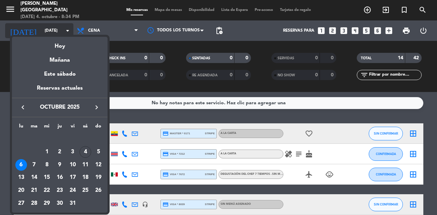
click at [53, 33] on div "semana que viene esta semana semana previa misma semana del año anterior [DATE]…" at bounding box center [60, 123] width 96 height 180
click at [34, 163] on div "7" at bounding box center [34, 165] width 12 height 12
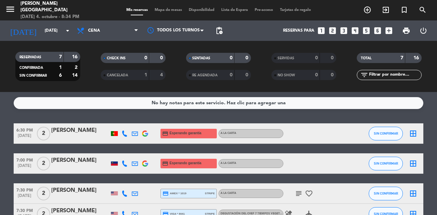
scroll to position [114, 0]
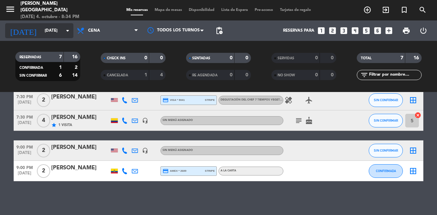
click at [48, 24] on div "[DATE] [DATE] arrow_drop_down" at bounding box center [39, 30] width 68 height 15
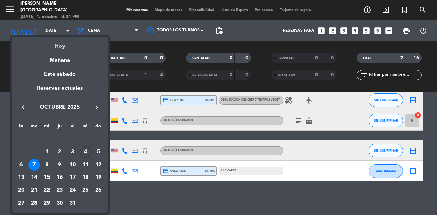
click at [67, 51] on div "Hoy" at bounding box center [60, 44] width 96 height 14
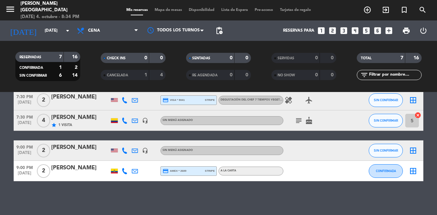
type input "[DATE]"
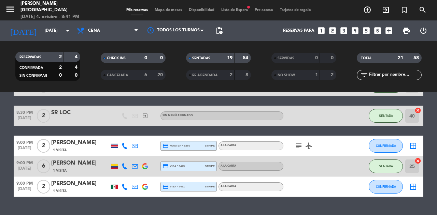
scroll to position [442, 0]
click at [299, 144] on icon "subject" at bounding box center [299, 146] width 8 height 8
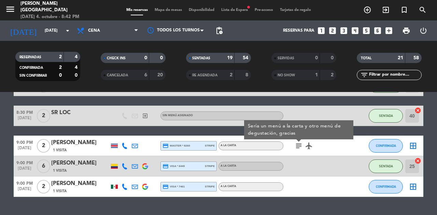
click at [299, 144] on icon "subject" at bounding box center [299, 146] width 8 height 8
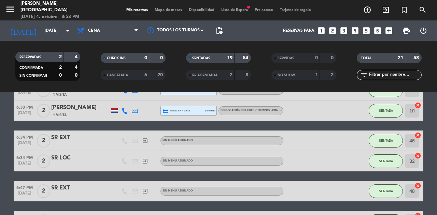
scroll to position [0, 0]
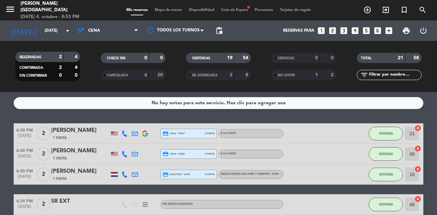
click at [384, 135] on span "SENTADA" at bounding box center [386, 134] width 14 height 4
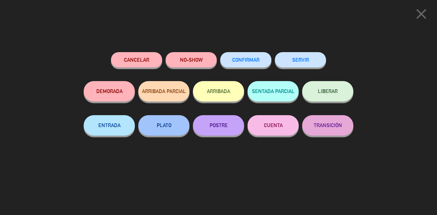
click at [313, 66] on button "SERVIR" at bounding box center [300, 59] width 51 height 15
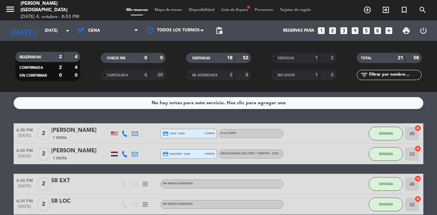
click at [388, 139] on button "SENTADA" at bounding box center [386, 134] width 34 height 14
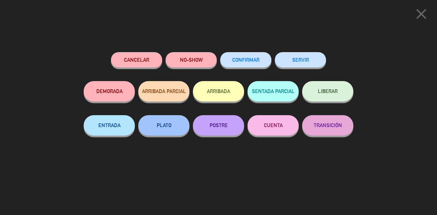
click at [298, 58] on button "SERVIR" at bounding box center [300, 59] width 51 height 15
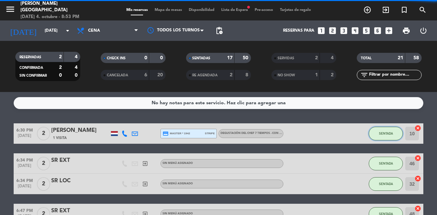
click at [387, 133] on span "SENTADA" at bounding box center [386, 134] width 14 height 4
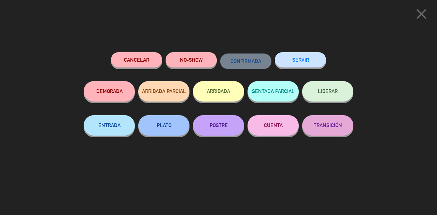
click at [318, 63] on button "SERVIR" at bounding box center [300, 59] width 51 height 15
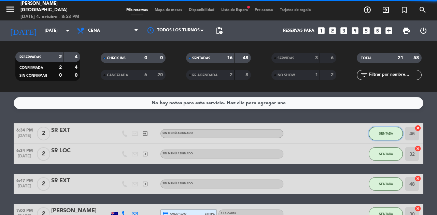
click at [383, 133] on span "SENTADA" at bounding box center [386, 134] width 14 height 4
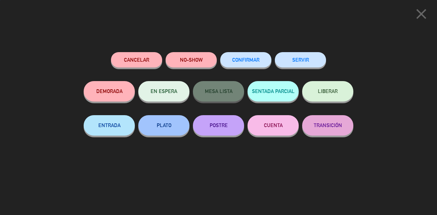
click at [308, 66] on button "SERVIR" at bounding box center [300, 59] width 51 height 15
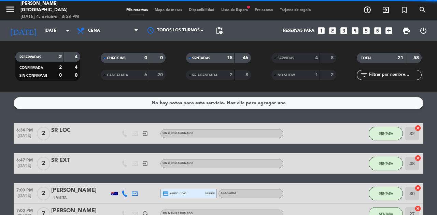
click at [388, 132] on span "SENTADA" at bounding box center [386, 134] width 14 height 4
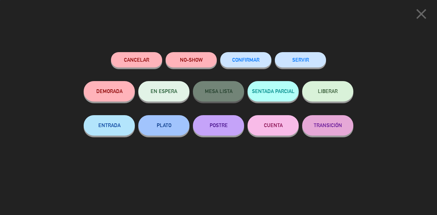
click at [302, 53] on div "SERVIR" at bounding box center [300, 66] width 51 height 29
click at [313, 58] on button "SERVIR" at bounding box center [300, 59] width 51 height 15
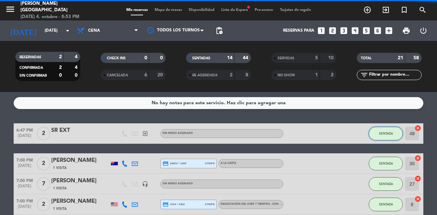
click at [386, 134] on span "SENTADA" at bounding box center [386, 134] width 14 height 4
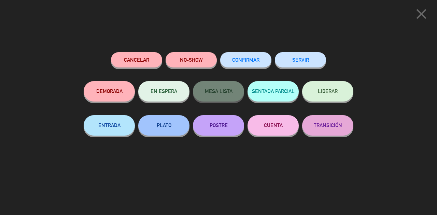
click at [308, 58] on button "SERVIR" at bounding box center [300, 59] width 51 height 15
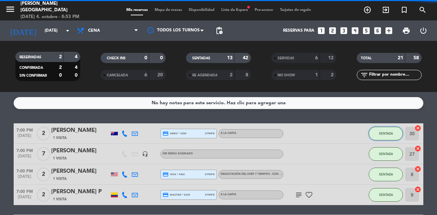
click at [382, 134] on span "SENTADA" at bounding box center [386, 134] width 14 height 4
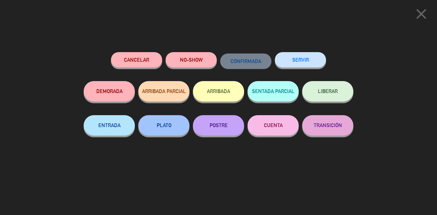
click at [315, 53] on div "SERVIR" at bounding box center [300, 66] width 51 height 29
click at [313, 61] on button "SERVIR" at bounding box center [300, 59] width 51 height 15
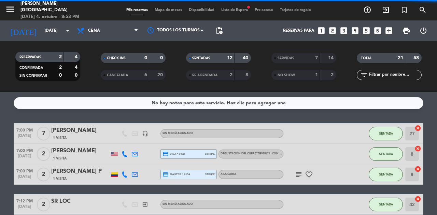
click at [386, 134] on span "SENTADA" at bounding box center [386, 134] width 14 height 4
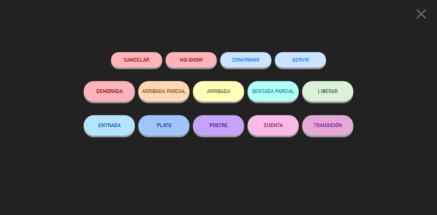
click at [310, 65] on button "SERVIR" at bounding box center [300, 59] width 51 height 15
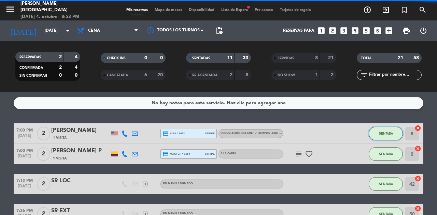
click at [389, 129] on button "SENTADA" at bounding box center [386, 134] width 34 height 14
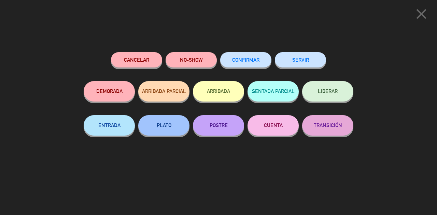
click at [314, 57] on button "SERVIR" at bounding box center [300, 59] width 51 height 15
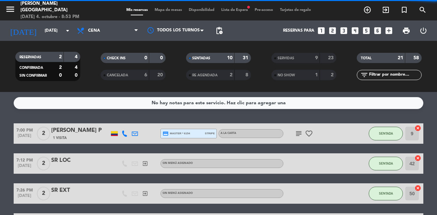
click at [385, 134] on span "SENTADA" at bounding box center [386, 134] width 14 height 4
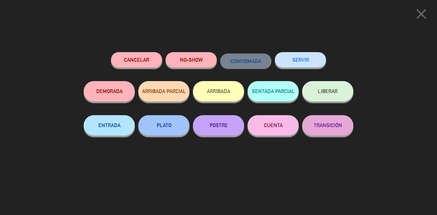
click at [316, 56] on button "SERVIR" at bounding box center [300, 59] width 51 height 15
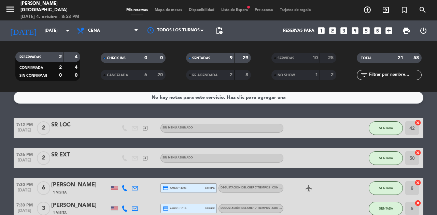
scroll to position [6, 0]
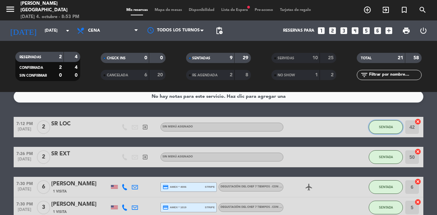
click at [389, 124] on button "SENTADA" at bounding box center [386, 127] width 34 height 14
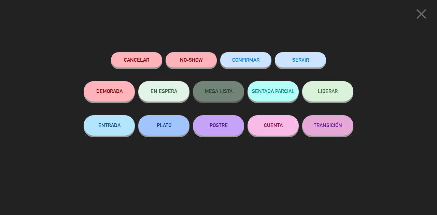
click at [317, 58] on button "SERVIR" at bounding box center [300, 59] width 51 height 15
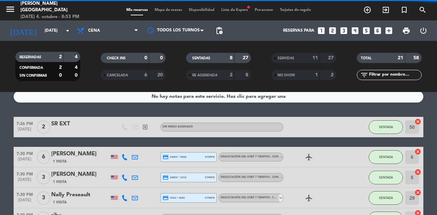
click at [388, 131] on button "SENTADA" at bounding box center [386, 127] width 34 height 14
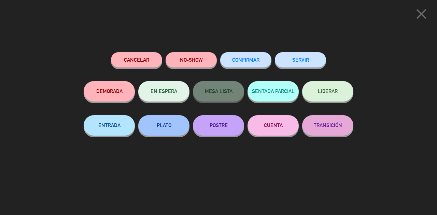
click at [309, 53] on div "SERVIR" at bounding box center [300, 66] width 51 height 29
click at [307, 66] on button "SERVIR" at bounding box center [300, 59] width 51 height 15
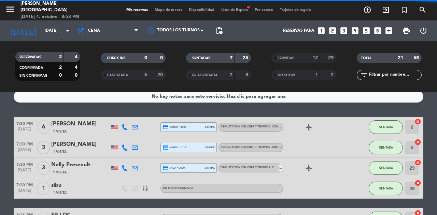
click at [383, 132] on button "SENTADA" at bounding box center [386, 127] width 34 height 14
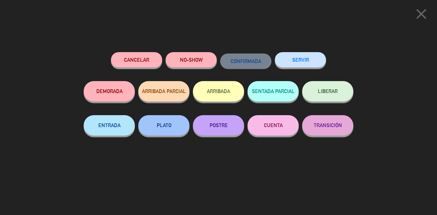
click at [317, 66] on button "SERVIR" at bounding box center [300, 59] width 51 height 15
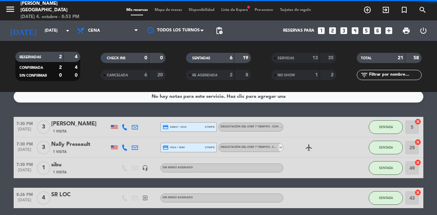
click at [382, 130] on button "SENTADA" at bounding box center [386, 127] width 34 height 14
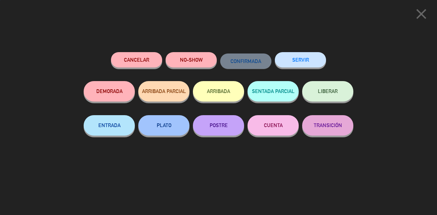
click at [305, 59] on button "SERVIR" at bounding box center [300, 59] width 51 height 15
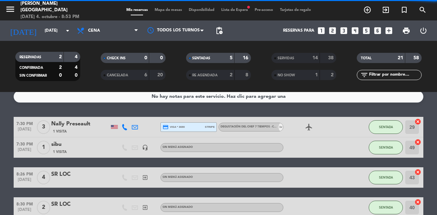
click at [385, 127] on span "SENTADA" at bounding box center [386, 127] width 14 height 4
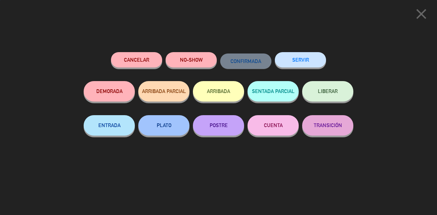
click at [310, 56] on button "SERVIR" at bounding box center [300, 59] width 51 height 15
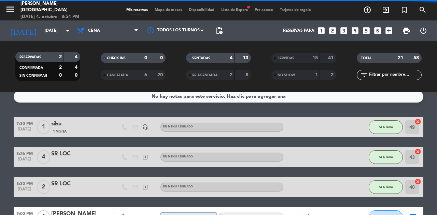
click at [390, 127] on span "SENTADA" at bounding box center [386, 127] width 14 height 4
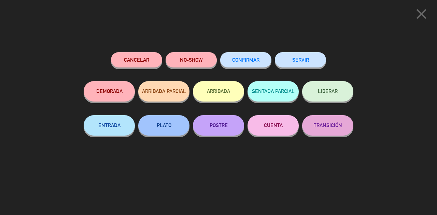
click at [305, 61] on button "SERVIR" at bounding box center [300, 59] width 51 height 15
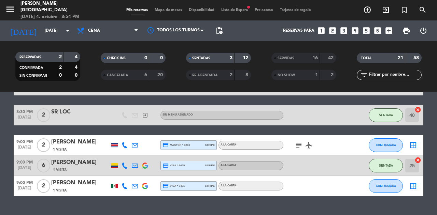
scroll to position [51, 0]
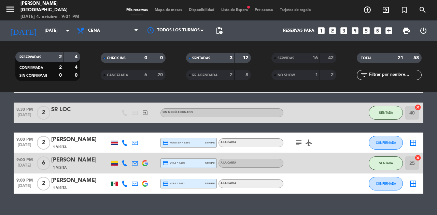
click at [159, 11] on span "Mapa de mesas" at bounding box center [168, 10] width 34 height 4
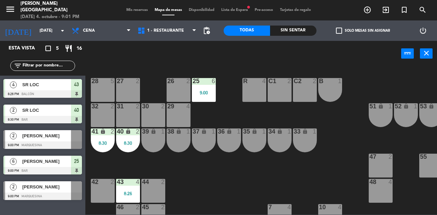
click at [74, 145] on div at bounding box center [42, 146] width 78 height 8
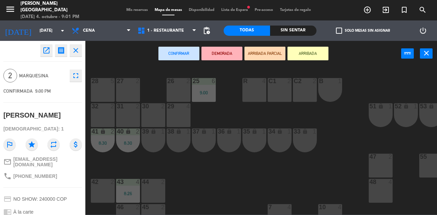
click at [124, 115] on div "31 2" at bounding box center [128, 115] width 24 height 24
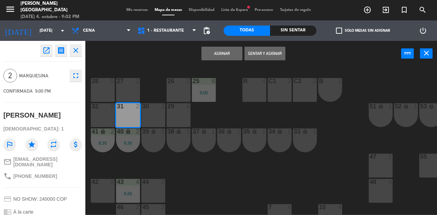
click at [272, 55] on button "Sentar y Asignar" at bounding box center [264, 54] width 41 height 14
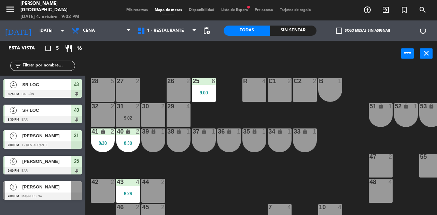
click at [68, 186] on span "[PERSON_NAME]" at bounding box center [46, 187] width 49 height 7
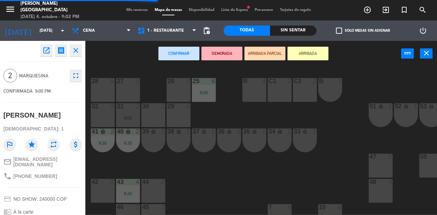
click at [157, 118] on div "30 2" at bounding box center [153, 115] width 24 height 24
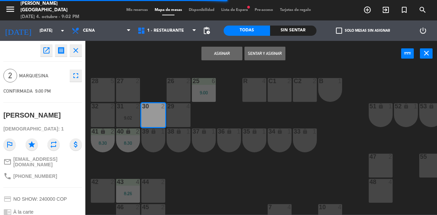
click at [271, 58] on button "Sentar y Asignar" at bounding box center [264, 54] width 41 height 14
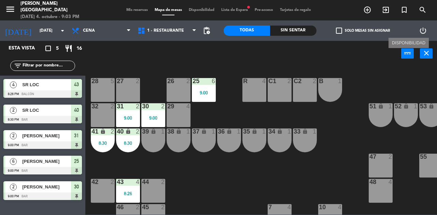
click at [132, 11] on span "Mis reservas" at bounding box center [137, 10] width 28 height 4
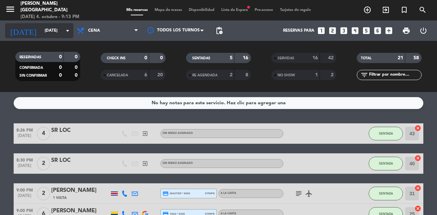
click at [46, 31] on input "[DATE]" at bounding box center [68, 31] width 54 height 12
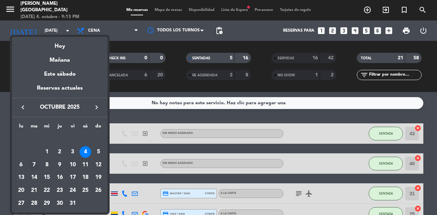
click at [34, 165] on div "7" at bounding box center [34, 165] width 12 height 12
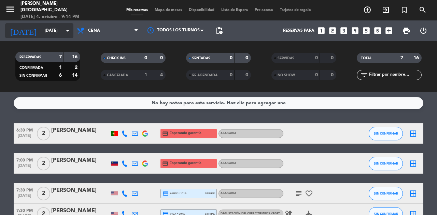
click at [46, 33] on input "[DATE]" at bounding box center [68, 31] width 54 height 12
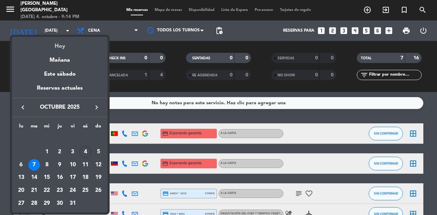
click at [58, 46] on div "Hoy" at bounding box center [60, 44] width 96 height 14
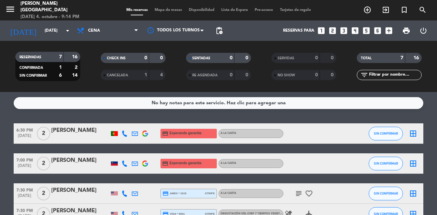
type input "[DATE]"
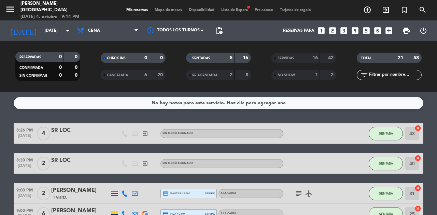
click at [167, 10] on span "Mapa de mesas" at bounding box center [168, 10] width 34 height 4
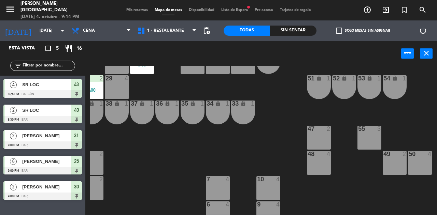
scroll to position [28, 62]
click at [319, 158] on div "48 4" at bounding box center [319, 163] width 24 height 24
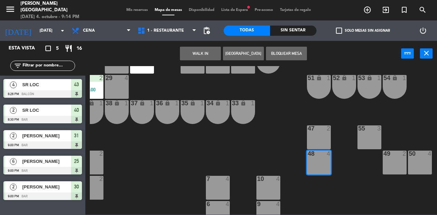
click at [191, 47] on button "WALK IN" at bounding box center [200, 54] width 41 height 14
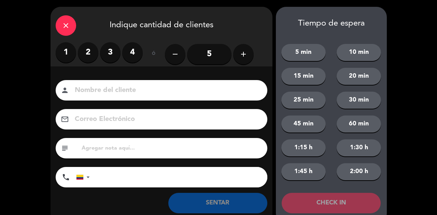
click at [94, 56] on label "2" at bounding box center [88, 52] width 20 height 20
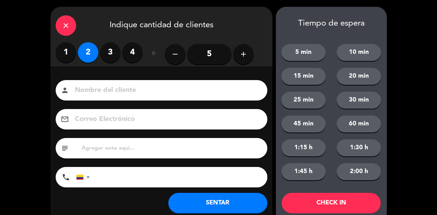
click at [134, 92] on input at bounding box center [166, 91] width 184 height 12
type input "SR LOC"
click at [222, 195] on button "SENTAR" at bounding box center [217, 203] width 99 height 20
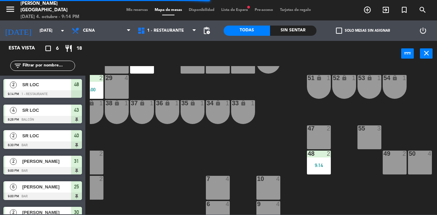
click at [419, 162] on div "50 4" at bounding box center [420, 163] width 24 height 24
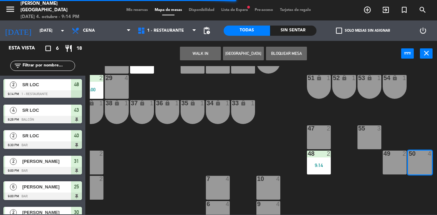
click at [194, 57] on button "WALK IN" at bounding box center [200, 54] width 41 height 14
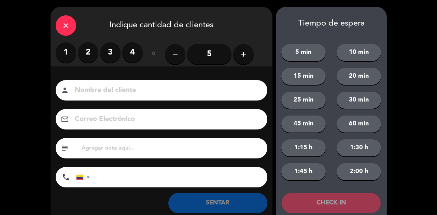
click at [112, 53] on label "3" at bounding box center [110, 52] width 20 height 20
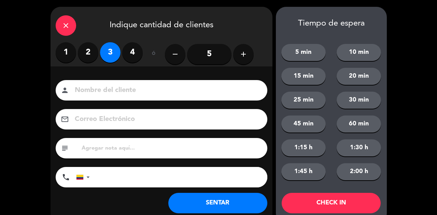
click at [117, 89] on input at bounding box center [166, 91] width 184 height 12
type input "SR LOC"
click at [225, 204] on button "SENTAR" at bounding box center [217, 203] width 99 height 20
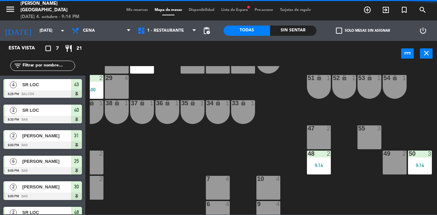
click at [127, 12] on span "Mis reservas" at bounding box center [137, 10] width 28 height 4
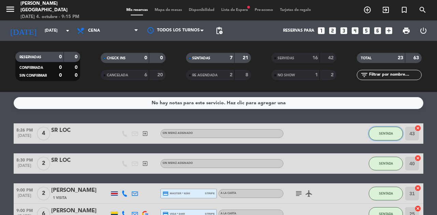
click at [389, 138] on button "SENTADA" at bounding box center [386, 134] width 34 height 14
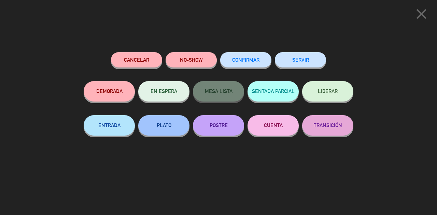
click at [309, 60] on button "SERVIR" at bounding box center [300, 59] width 51 height 15
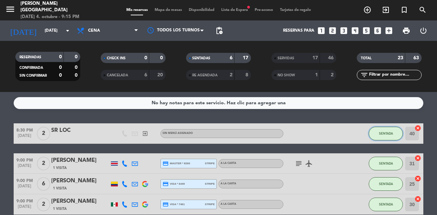
click at [386, 134] on span "SENTADA" at bounding box center [386, 134] width 14 height 4
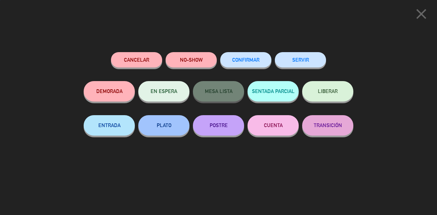
click at [311, 61] on button "SERVIR" at bounding box center [300, 59] width 51 height 15
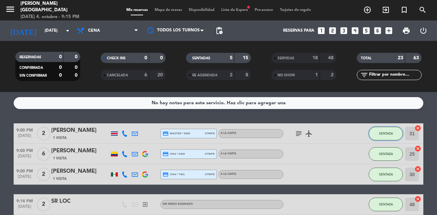
click at [387, 135] on span "SENTADA" at bounding box center [386, 134] width 14 height 4
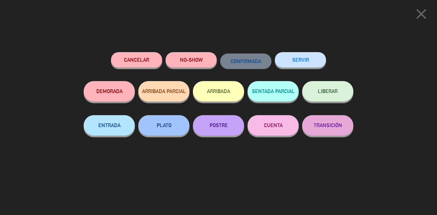
click at [298, 67] on button "SERVIR" at bounding box center [300, 59] width 51 height 15
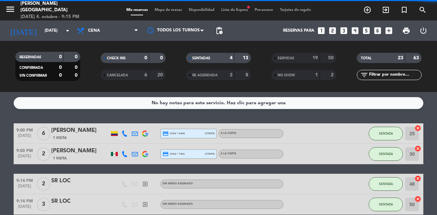
click at [386, 140] on button "SENTADA" at bounding box center [386, 134] width 34 height 14
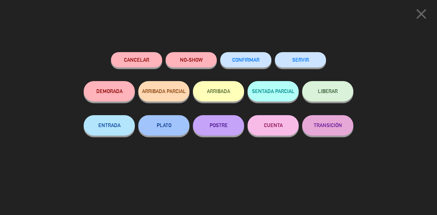
click at [300, 63] on button "SERVIR" at bounding box center [300, 59] width 51 height 15
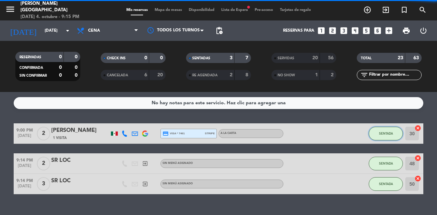
click at [386, 133] on span "SENTADA" at bounding box center [386, 134] width 14 height 4
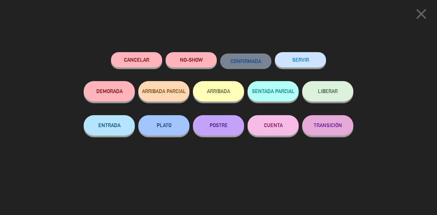
click at [295, 67] on button "SERVIR" at bounding box center [300, 59] width 51 height 15
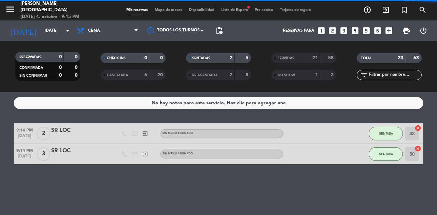
click at [390, 134] on span "SENTADA" at bounding box center [386, 134] width 14 height 4
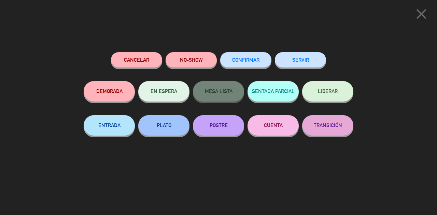
click at [316, 63] on button "SERVIR" at bounding box center [300, 59] width 51 height 15
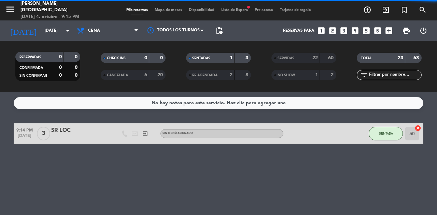
click at [381, 132] on span "SENTADA" at bounding box center [386, 134] width 14 height 4
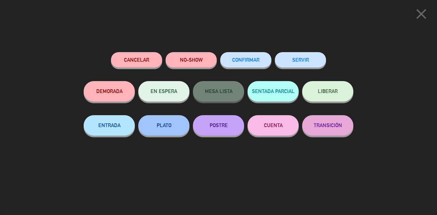
click at [321, 65] on button "SERVIR" at bounding box center [300, 59] width 51 height 15
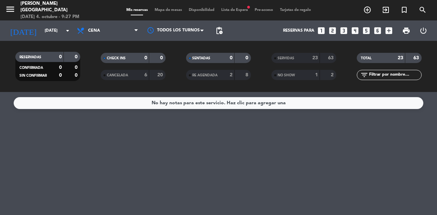
click at [229, 141] on div "No hay notas para este servicio. Haz clic para agregar una" at bounding box center [218, 153] width 437 height 123
click at [57, 32] on input "[DATE]" at bounding box center [68, 31] width 54 height 12
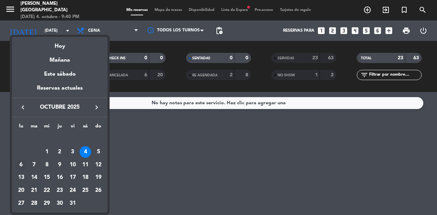
click at [22, 165] on div "6" at bounding box center [21, 165] width 12 height 12
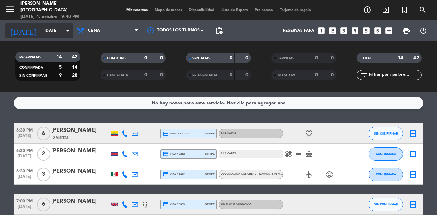
click at [65, 31] on icon "arrow_drop_down" at bounding box center [67, 31] width 8 height 8
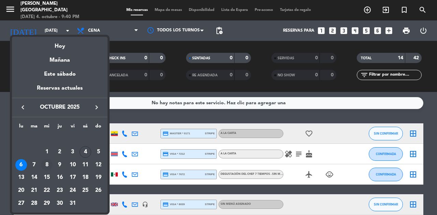
click at [46, 166] on div "8" at bounding box center [47, 165] width 12 height 12
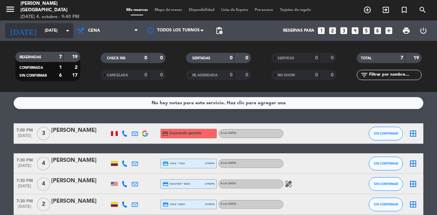
click at [41, 30] on input "[DATE]" at bounding box center [68, 31] width 54 height 12
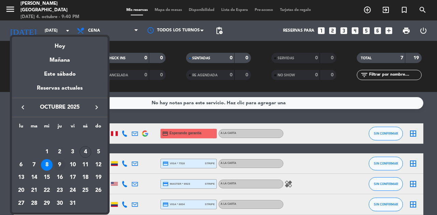
click at [58, 162] on div "9" at bounding box center [60, 165] width 12 height 12
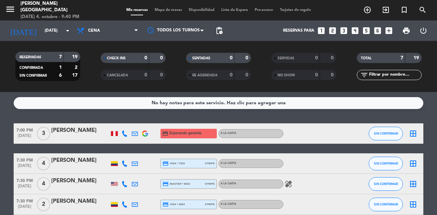
type input "[DEMOGRAPHIC_DATA][DATE]"
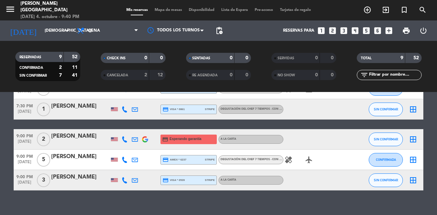
scroll to position [155, 0]
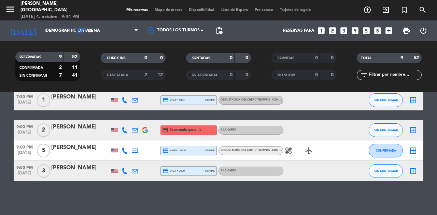
click at [169, 10] on span "Mapa de mesas" at bounding box center [168, 10] width 34 height 4
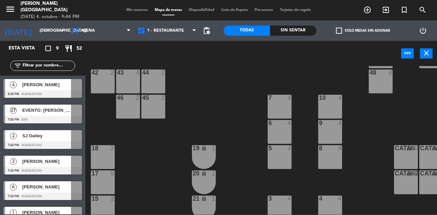
scroll to position [119, 3]
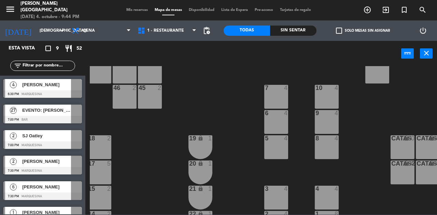
click at [104, 147] on div "18 2" at bounding box center [99, 147] width 24 height 24
click at [101, 175] on div "17 5" at bounding box center [99, 173] width 24 height 24
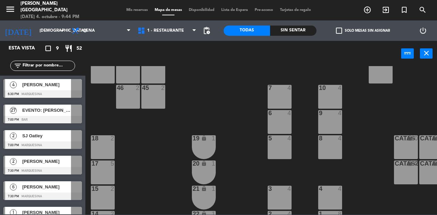
click at [150, 157] on div "25 6 26 2 27 2 28 5 R 4 C1 2 C2 2 B 1 29 4 30 2 31 2 32 2 51 lock 1 52 lock 1 5…" at bounding box center [263, 140] width 347 height 149
click at [40, 31] on input "[DEMOGRAPHIC_DATA][DATE]" at bounding box center [63, 31] width 54 height 12
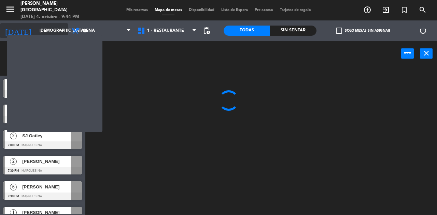
type input "[DATE]"
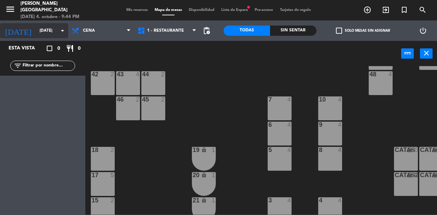
scroll to position [114, 0]
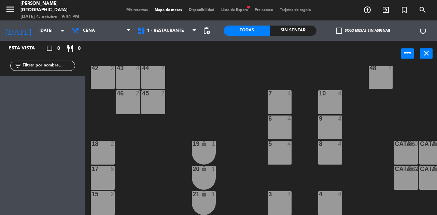
click at [103, 174] on div "17 5" at bounding box center [103, 178] width 24 height 24
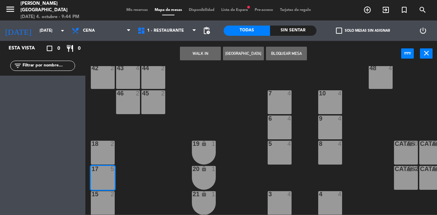
click at [110, 147] on div "18 2" at bounding box center [103, 153] width 24 height 24
click at [201, 55] on button "WALK IN" at bounding box center [200, 54] width 41 height 14
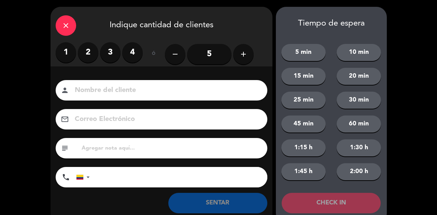
click at [246, 58] on icon "add" at bounding box center [243, 54] width 8 height 8
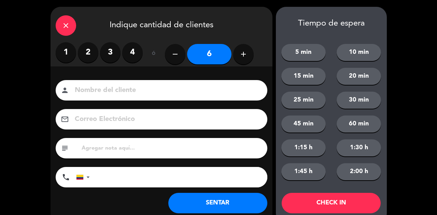
click at [243, 57] on icon "add" at bounding box center [243, 54] width 8 height 8
click at [242, 58] on icon "add" at bounding box center [243, 54] width 8 height 8
type input "8"
click at [223, 86] on input at bounding box center [166, 91] width 184 height 12
type input "SR EXT"
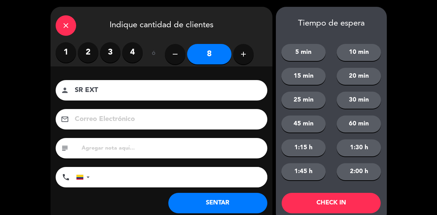
click at [212, 206] on button "SENTAR" at bounding box center [217, 203] width 99 height 20
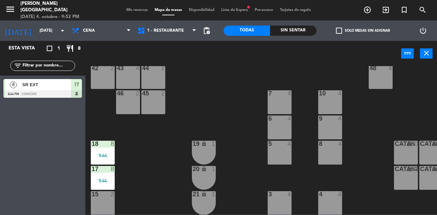
click at [128, 10] on span "Mis reservas" at bounding box center [137, 10] width 28 height 4
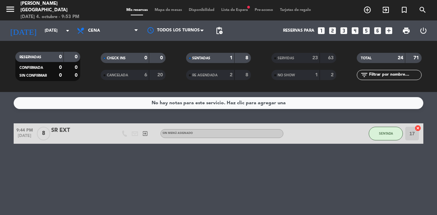
click at [389, 133] on span "SENTADA" at bounding box center [386, 134] width 14 height 4
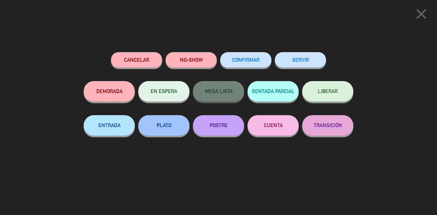
click at [319, 54] on button "SERVIR" at bounding box center [300, 59] width 51 height 15
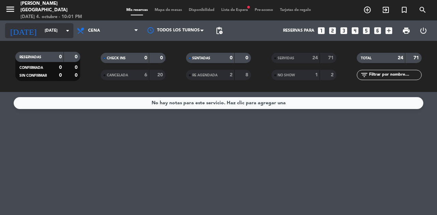
click at [53, 30] on input "[DATE]" at bounding box center [68, 31] width 54 height 12
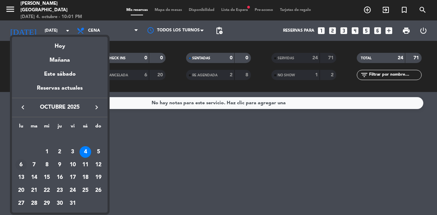
click at [21, 165] on div "6" at bounding box center [21, 165] width 12 height 12
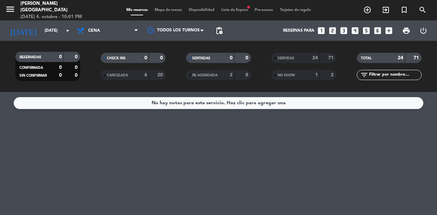
type input "[DATE]"
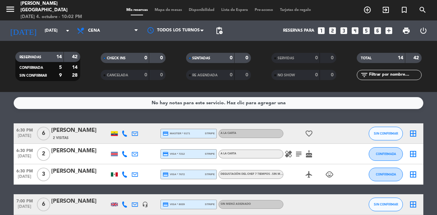
click at [74, 135] on div "[PERSON_NAME]" at bounding box center [80, 130] width 58 height 9
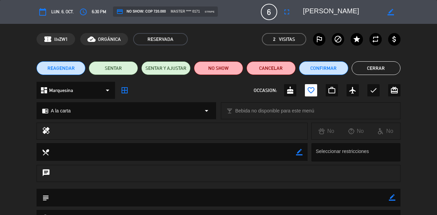
click at [379, 67] on button "Cerrar" at bounding box center [376, 68] width 49 height 14
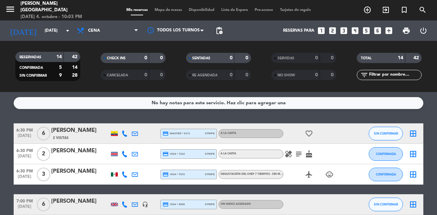
click at [301, 153] on icon "subject" at bounding box center [299, 154] width 8 height 8
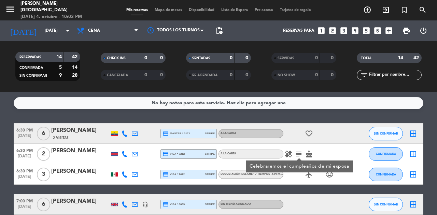
click at [288, 153] on icon "healing" at bounding box center [288, 154] width 8 height 8
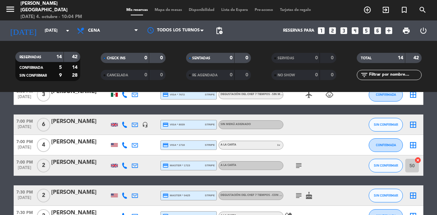
scroll to position [79, 0]
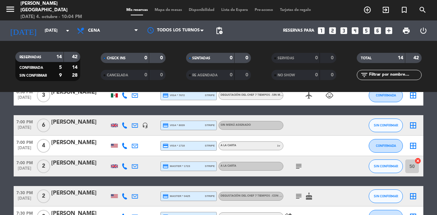
click at [297, 163] on icon "subject" at bounding box center [299, 166] width 8 height 8
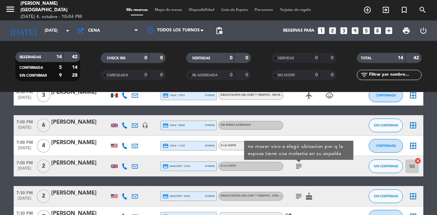
click at [297, 163] on icon "subject" at bounding box center [299, 166] width 8 height 8
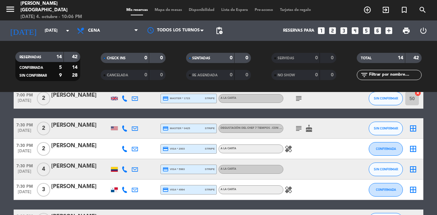
scroll to position [146, 0]
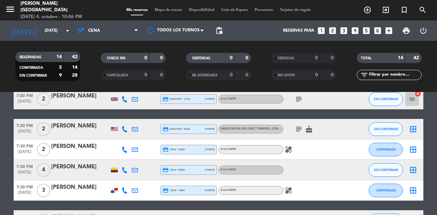
click at [298, 131] on icon "subject" at bounding box center [299, 129] width 8 height 8
click at [279, 194] on div "A la carta" at bounding box center [250, 190] width 65 height 9
click at [289, 189] on icon "healing" at bounding box center [288, 191] width 8 height 8
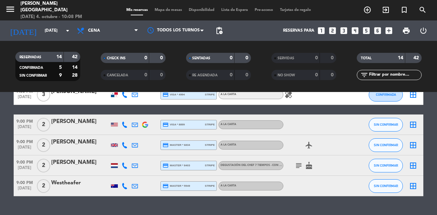
scroll to position [244, 0]
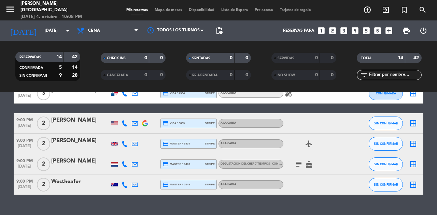
click at [298, 162] on icon "subject" at bounding box center [299, 164] width 8 height 8
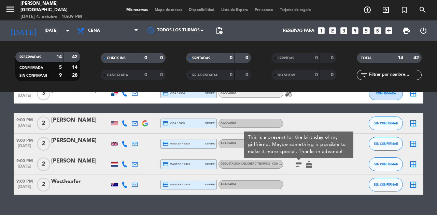
click at [168, 9] on span "Mapa de mesas" at bounding box center [168, 10] width 34 height 4
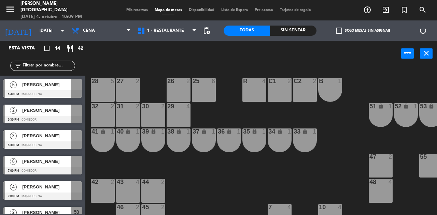
click at [78, 82] on div at bounding box center [76, 84] width 11 height 11
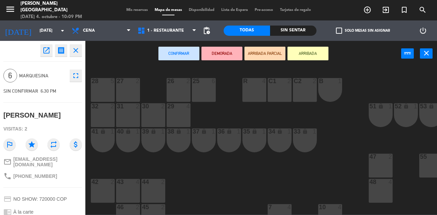
click at [103, 91] on div "28 5" at bounding box center [103, 90] width 24 height 24
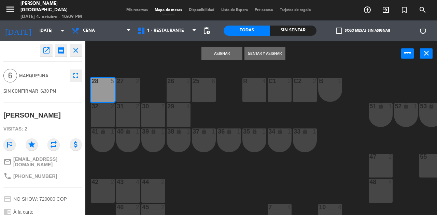
click at [128, 91] on div "27 2" at bounding box center [128, 90] width 24 height 24
click at [219, 54] on button "Asignar" at bounding box center [221, 54] width 41 height 14
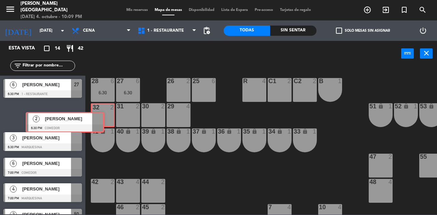
drag, startPoint x: 78, startPoint y: 114, endPoint x: 102, endPoint y: 121, distance: 24.5
click at [102, 121] on div "Esta vista crop_square 14 restaurant 42 filter_list 6 [PERSON_NAME] 6:30 PM 1 -…" at bounding box center [218, 128] width 437 height 174
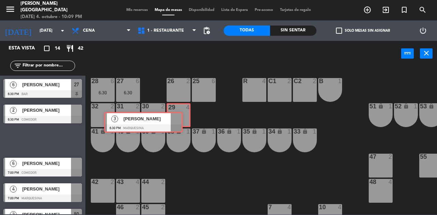
drag, startPoint x: 78, startPoint y: 135, endPoint x: 178, endPoint y: 117, distance: 102.0
click at [178, 117] on div "Esta vista crop_square 14 restaurant 42 filter_list 6 [PERSON_NAME] 6:30 PM Bar…" at bounding box center [218, 128] width 437 height 174
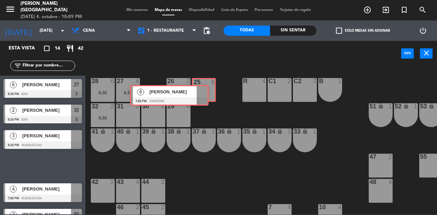
drag, startPoint x: 78, startPoint y: 163, endPoint x: 213, endPoint y: 90, distance: 153.0
click at [213, 90] on div "Esta vista crop_square 14 restaurant 42 filter_list 6 [PERSON_NAME] 6:30 PM Bar…" at bounding box center [218, 128] width 437 height 174
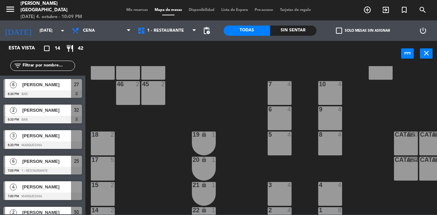
scroll to position [124, 0]
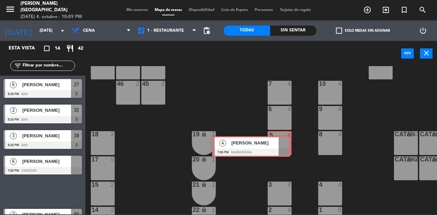
click at [273, 146] on div "Esta vista crop_square 14 restaurant 42 filter_list 6 [PERSON_NAME] 6:30 PM Bar…" at bounding box center [218, 128] width 437 height 174
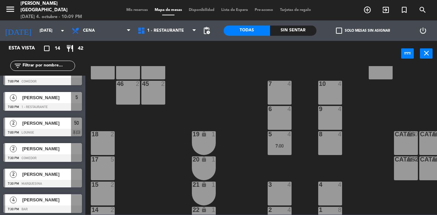
scroll to position [90, 0]
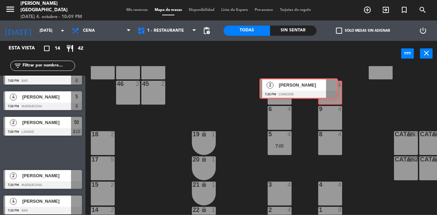
drag, startPoint x: 78, startPoint y: 148, endPoint x: 334, endPoint y: 86, distance: 263.4
click at [334, 86] on div "Esta vista crop_square 14 restaurant 42 filter_list 6 [PERSON_NAME] 6:30 PM Bar…" at bounding box center [218, 128] width 437 height 174
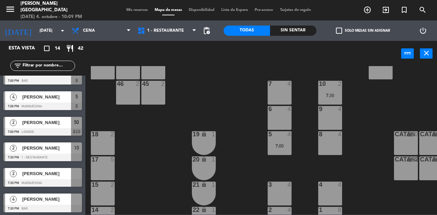
scroll to position [0, 0]
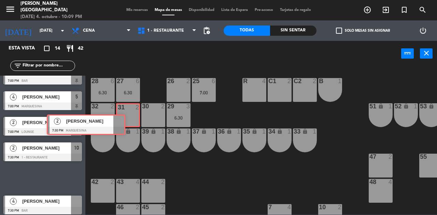
drag, startPoint x: 76, startPoint y: 175, endPoint x: 124, endPoint y: 117, distance: 75.1
click at [124, 117] on div "Esta vista crop_square 14 restaurant 42 filter_list 6 [PERSON_NAME] 6:30 PM Bar…" at bounding box center [218, 128] width 437 height 174
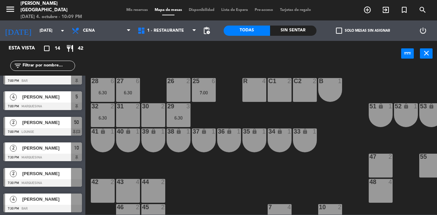
scroll to position [152, 0]
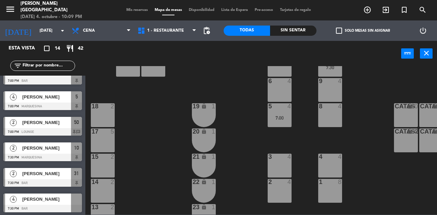
drag, startPoint x: 72, startPoint y: 203, endPoint x: 76, endPoint y: 197, distance: 7.7
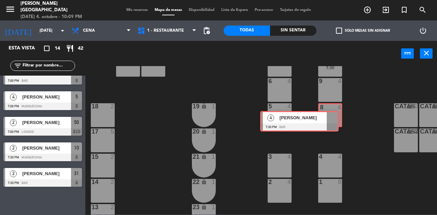
drag, startPoint x: 76, startPoint y: 197, endPoint x: 332, endPoint y: 113, distance: 269.3
click at [332, 113] on div "Esta vista crop_square 14 restaurant 42 filter_list 6 [PERSON_NAME] 6:30 PM Bar…" at bounding box center [218, 128] width 437 height 174
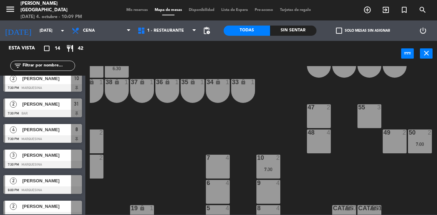
scroll to position [49, 62]
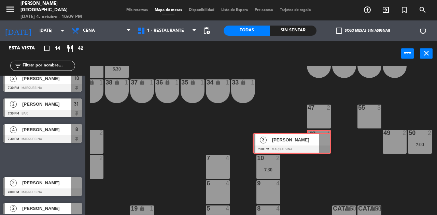
drag, startPoint x: 70, startPoint y: 160, endPoint x: 319, endPoint y: 144, distance: 249.0
click at [319, 144] on div "Esta vista crop_square 14 restaurant 42 filter_list 6 [PERSON_NAME] 6:30 PM Bar…" at bounding box center [218, 128] width 437 height 174
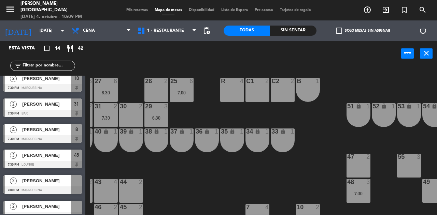
scroll to position [0, 18]
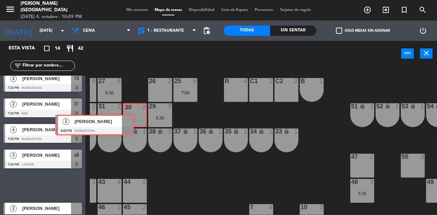
drag, startPoint x: 81, startPoint y: 180, endPoint x: 133, endPoint y: 119, distance: 79.9
click at [133, 119] on div "Esta vista crop_square 14 restaurant 42 filter_list 6 [PERSON_NAME] 6:30 PM Bar…" at bounding box center [218, 128] width 437 height 174
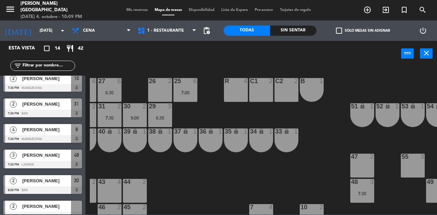
scroll to position [219, 0]
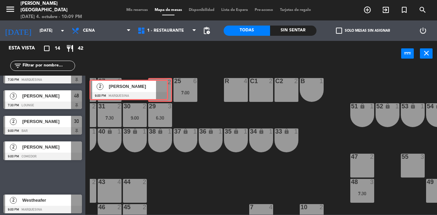
drag, startPoint x: 76, startPoint y: 178, endPoint x: 165, endPoint y: 89, distance: 125.3
click at [165, 89] on div "Esta vista crop_square 14 restaurant 42 filter_list 6 [PERSON_NAME] 6:30 PM Bar…" at bounding box center [218, 128] width 437 height 174
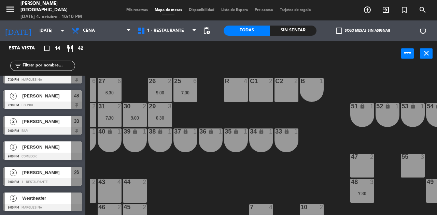
click at [133, 10] on span "Mis reservas" at bounding box center [137, 10] width 28 height 4
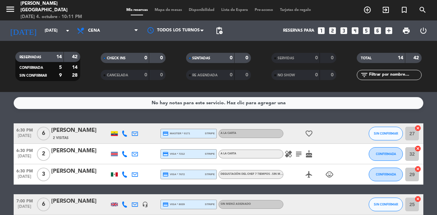
click at [48, 39] on div "[DATE] [DATE] arrow_drop_down" at bounding box center [39, 30] width 68 height 20
click at [63, 31] on input "[DATE]" at bounding box center [68, 31] width 54 height 12
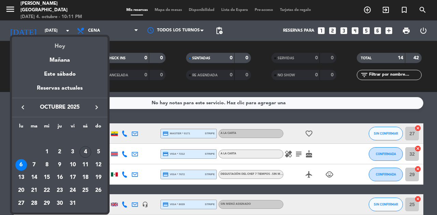
click at [67, 43] on div "Hoy" at bounding box center [60, 44] width 96 height 14
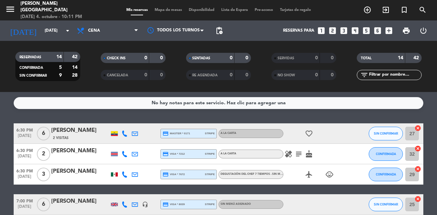
type input "[DATE]"
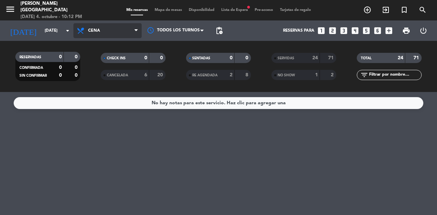
click at [114, 35] on span "Cena" at bounding box center [107, 30] width 68 height 15
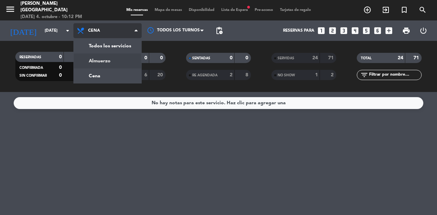
click at [115, 60] on div "menu [PERSON_NAME] [GEOGRAPHIC_DATA] [DATE] 4. octubre - 10:12 PM Mis reservas …" at bounding box center [218, 46] width 437 height 92
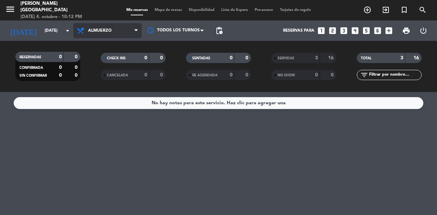
click at [109, 25] on span "Almuerzo" at bounding box center [107, 30] width 68 height 15
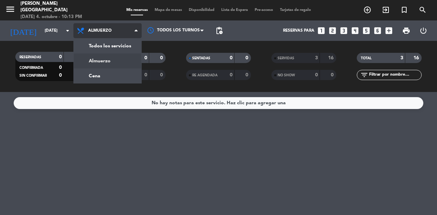
click at [116, 67] on div "menu [PERSON_NAME] [GEOGRAPHIC_DATA] [DATE] 4. octubre - 10:13 PM Mis reservas …" at bounding box center [218, 46] width 437 height 92
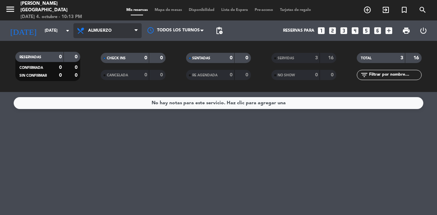
click at [123, 27] on span "Almuerzo" at bounding box center [107, 30] width 68 height 15
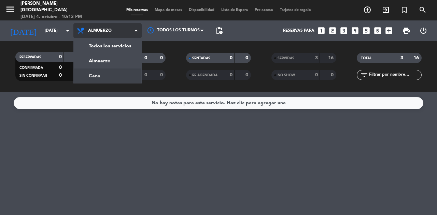
click at [113, 75] on div "menu [PERSON_NAME] [GEOGRAPHIC_DATA] [DATE] 4. octubre - 10:13 PM Mis reservas …" at bounding box center [218, 46] width 437 height 92
